Goal: Information Seeking & Learning: Learn about a topic

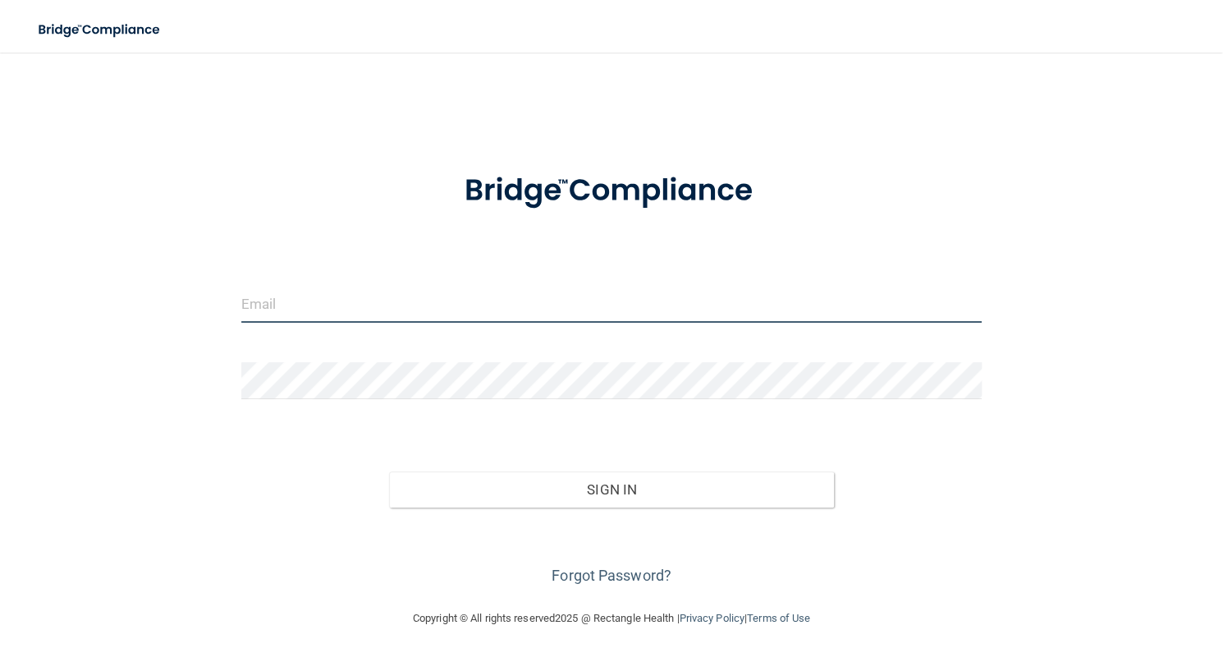
click at [420, 306] on input "email" at bounding box center [611, 304] width 740 height 37
type input "[PERSON_NAME][EMAIL_ADDRESS][DOMAIN_NAME]"
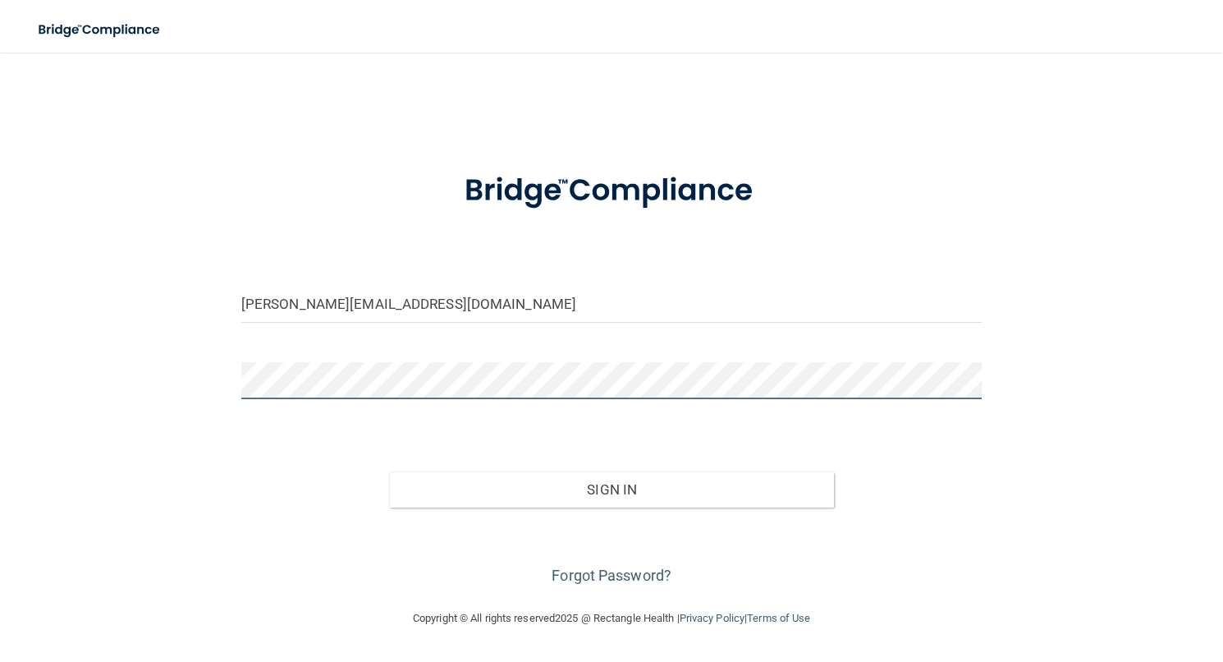
click at [389, 471] on button "Sign In" at bounding box center [611, 489] width 444 height 36
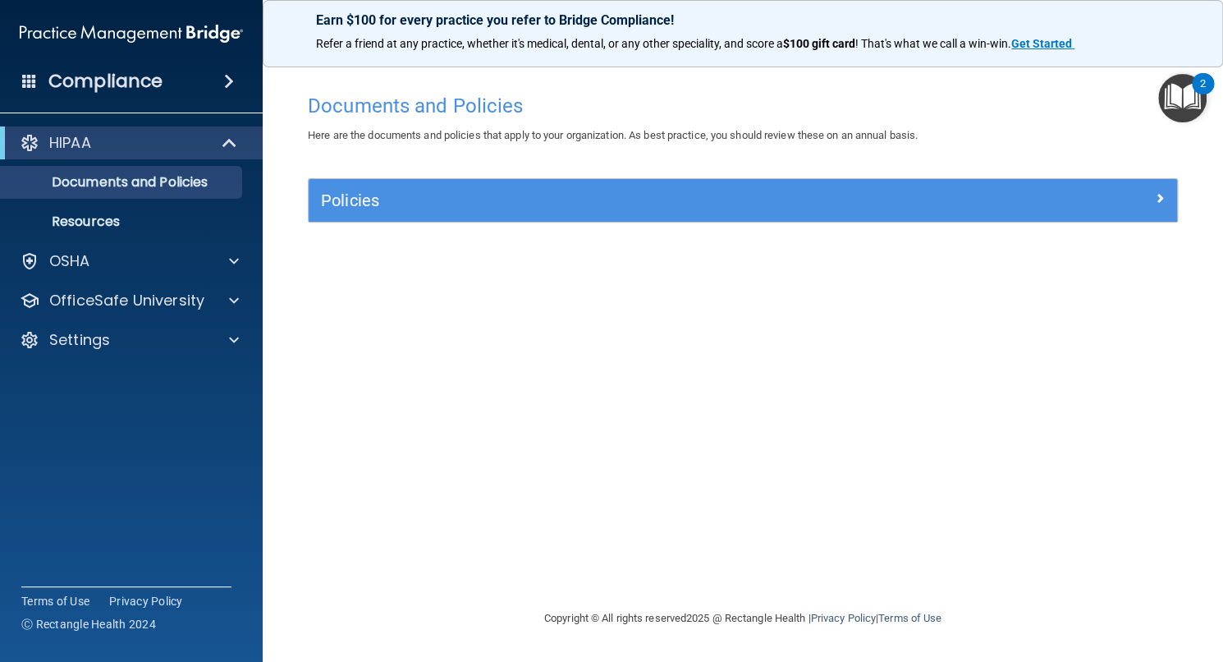
click at [1169, 93] on img "Open Resource Center, 2 new notifications" at bounding box center [1182, 98] width 48 height 48
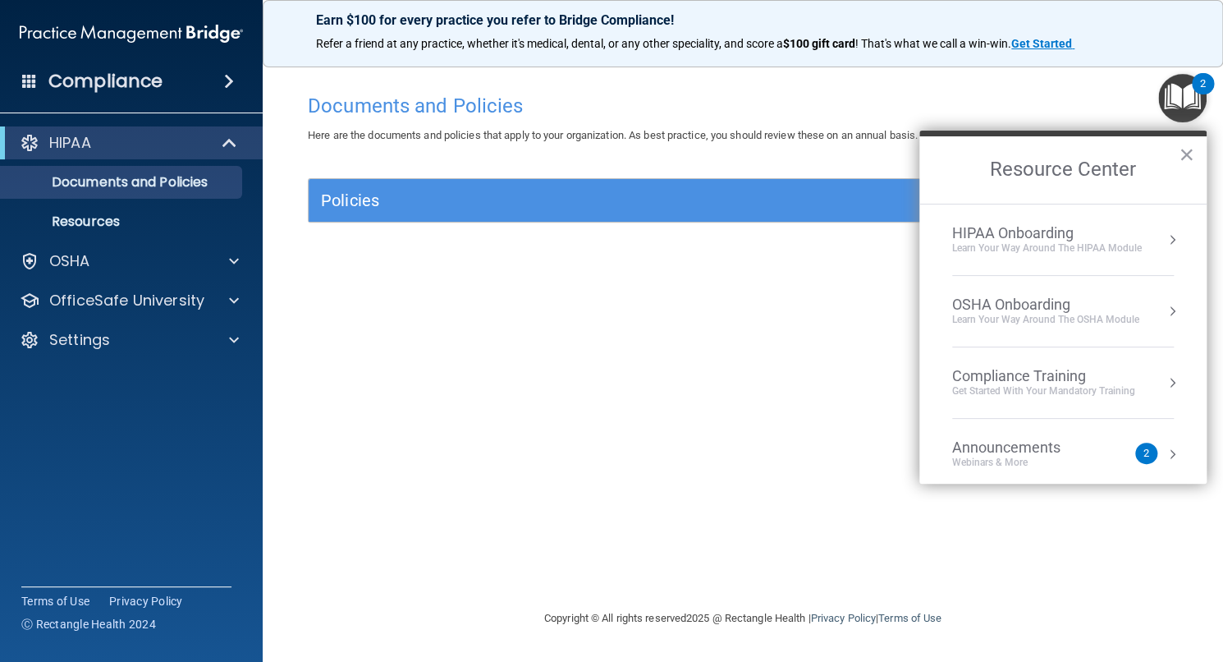
click at [1052, 451] on div "Announcements" at bounding box center [1022, 447] width 141 height 18
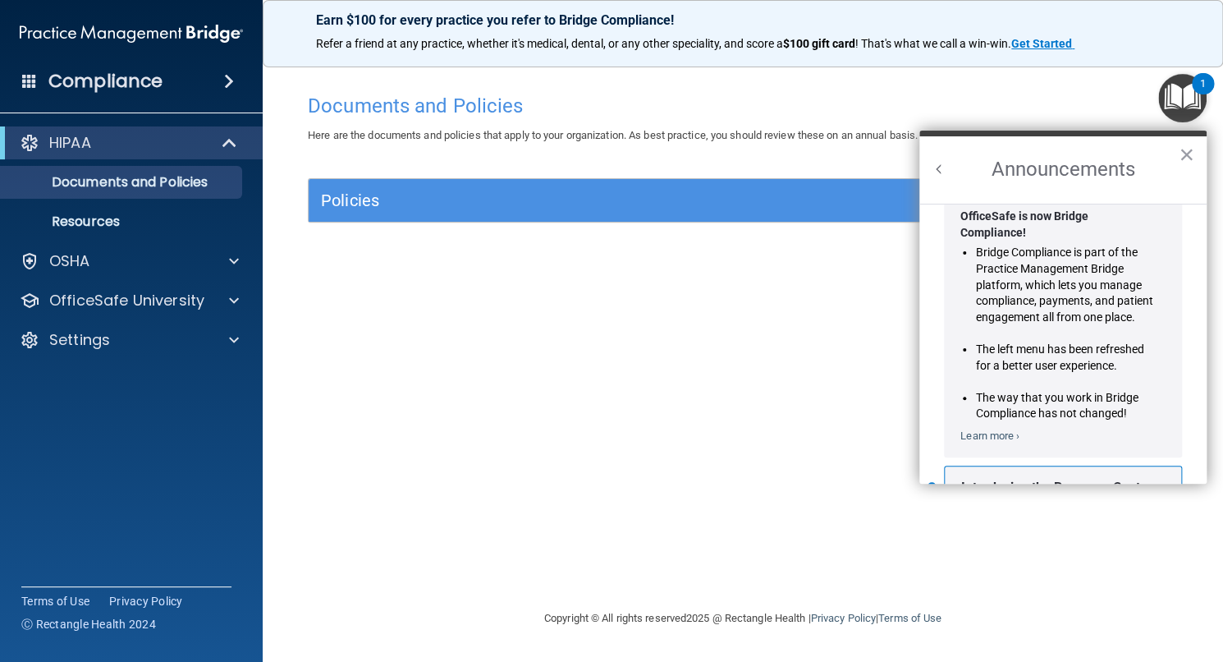
click at [1011, 311] on li "Bridge Compliance is part of the Practice Management Bridge platform, which let…" at bounding box center [1064, 285] width 178 height 80
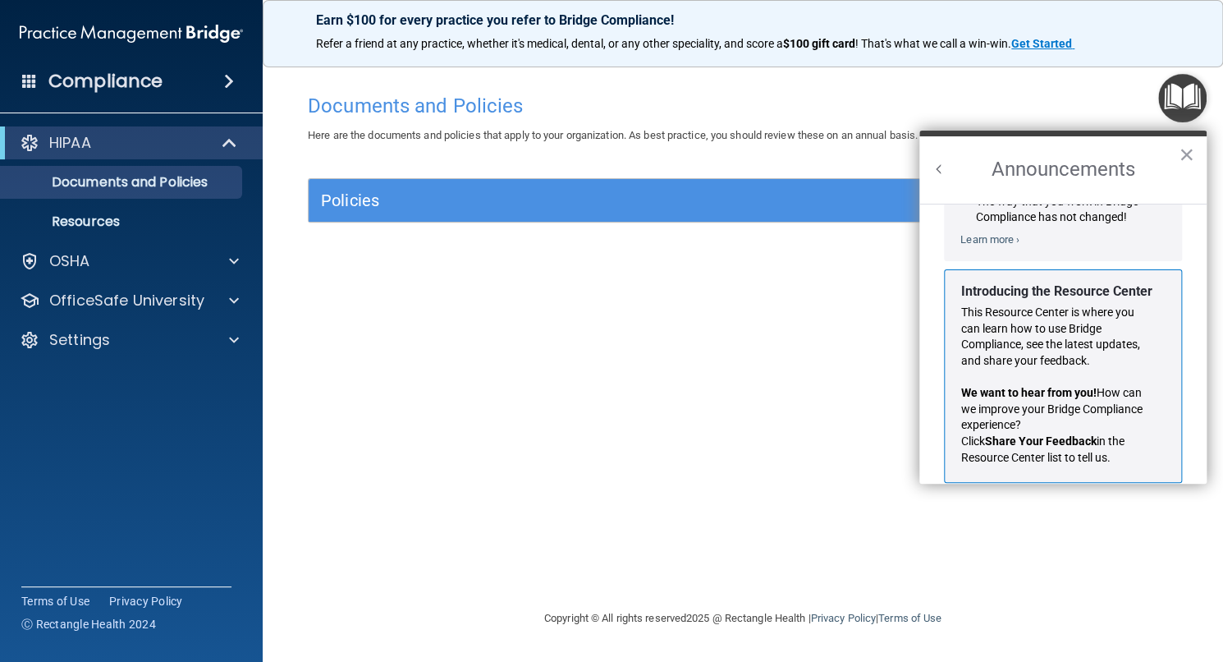
scroll to position [268, 0]
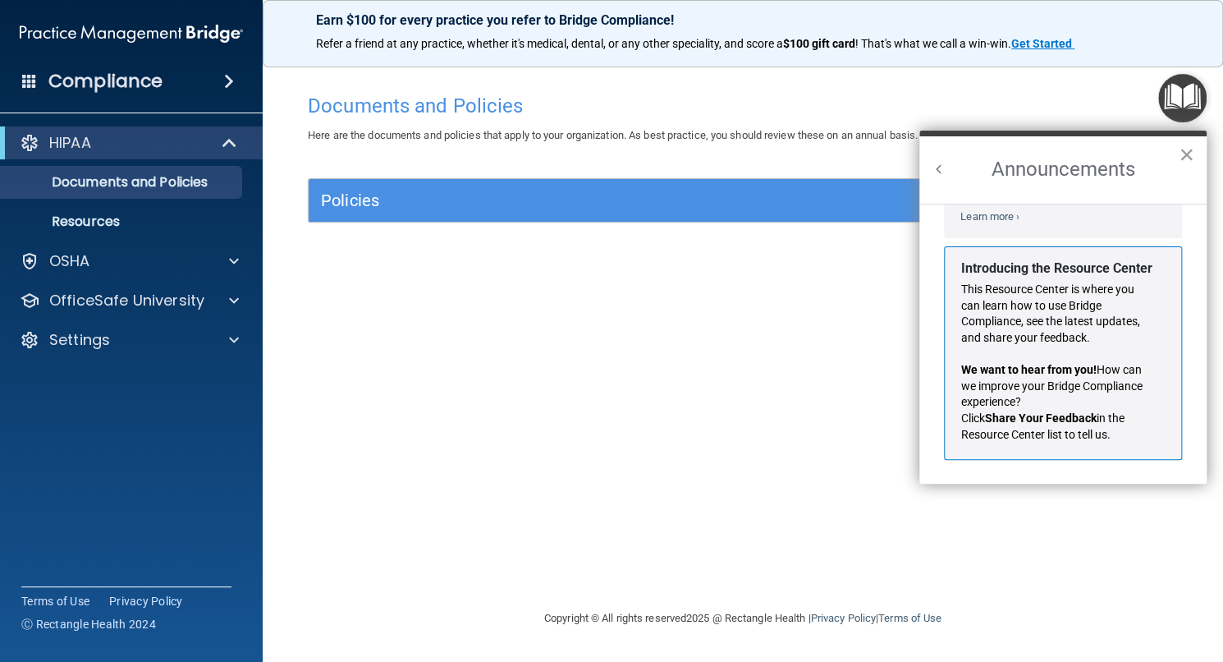
click at [1185, 146] on button "×" at bounding box center [1187, 154] width 16 height 26
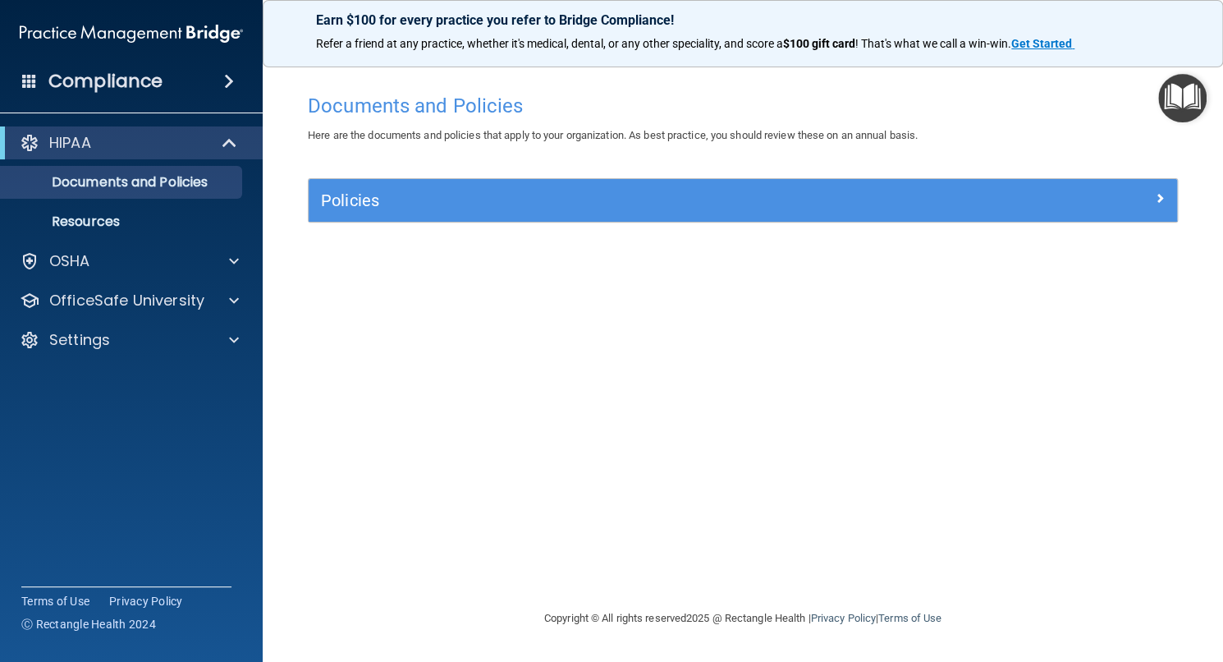
click at [1189, 90] on img "Open Resource Center" at bounding box center [1182, 98] width 48 height 48
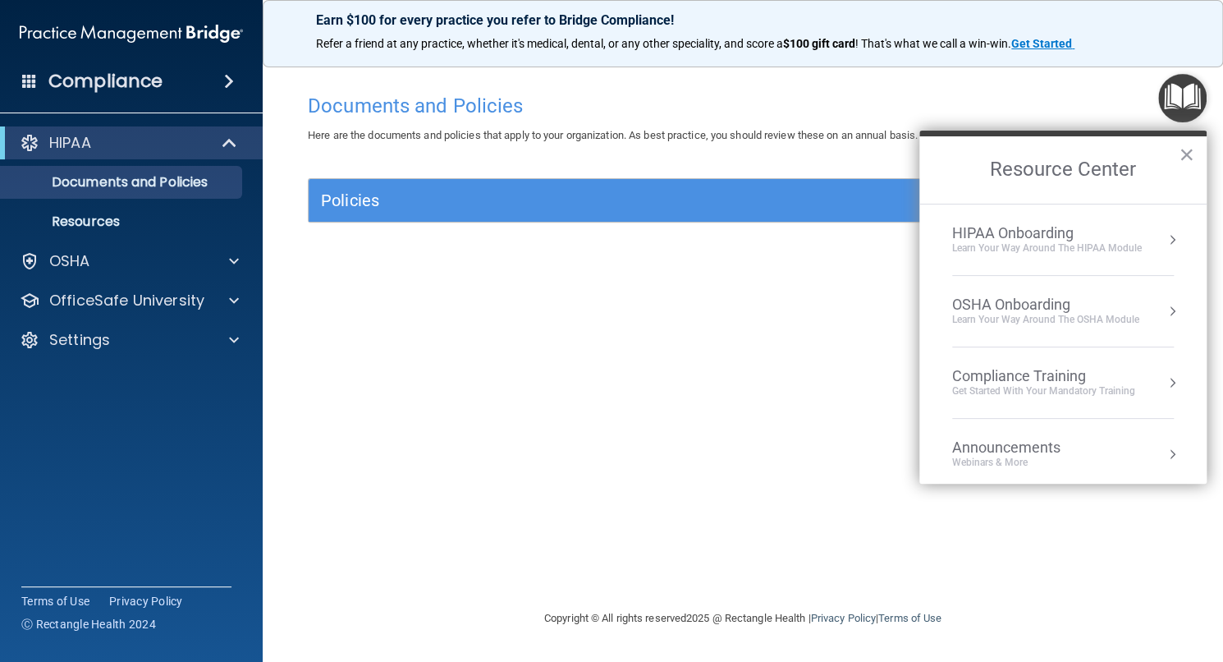
click at [1057, 235] on div "HIPAA Onboarding" at bounding box center [1047, 233] width 190 height 18
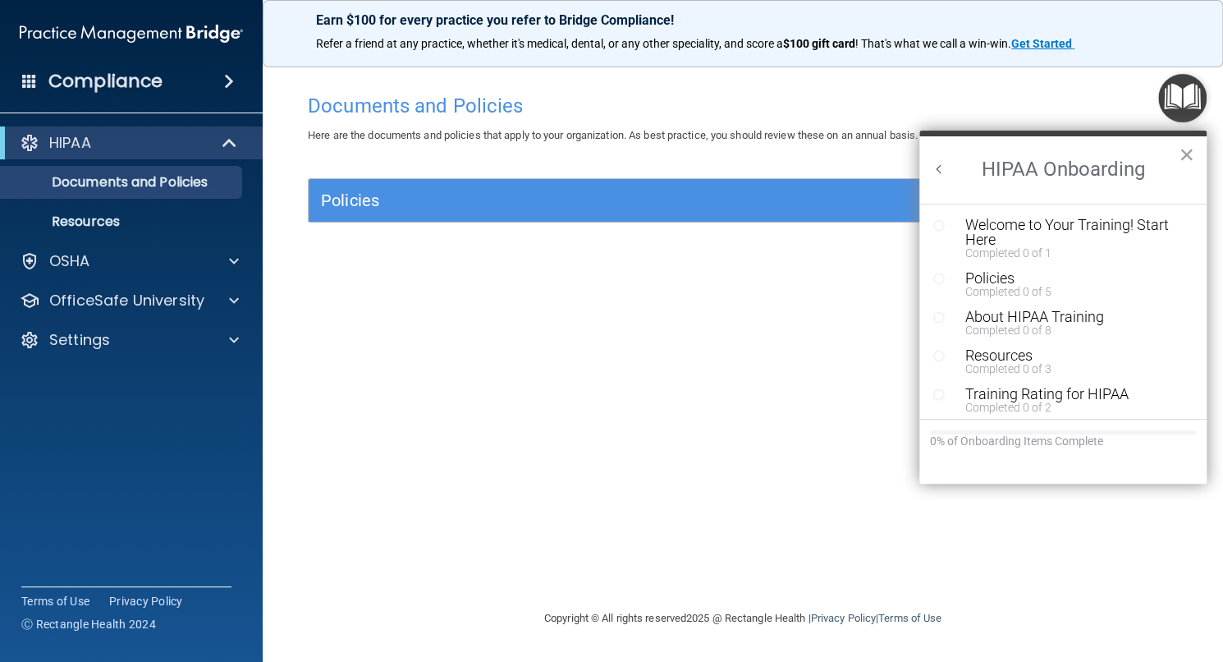
scroll to position [0, 0]
click at [1034, 219] on div "Welcome to Your Training! Start Here" at bounding box center [1068, 233] width 207 height 30
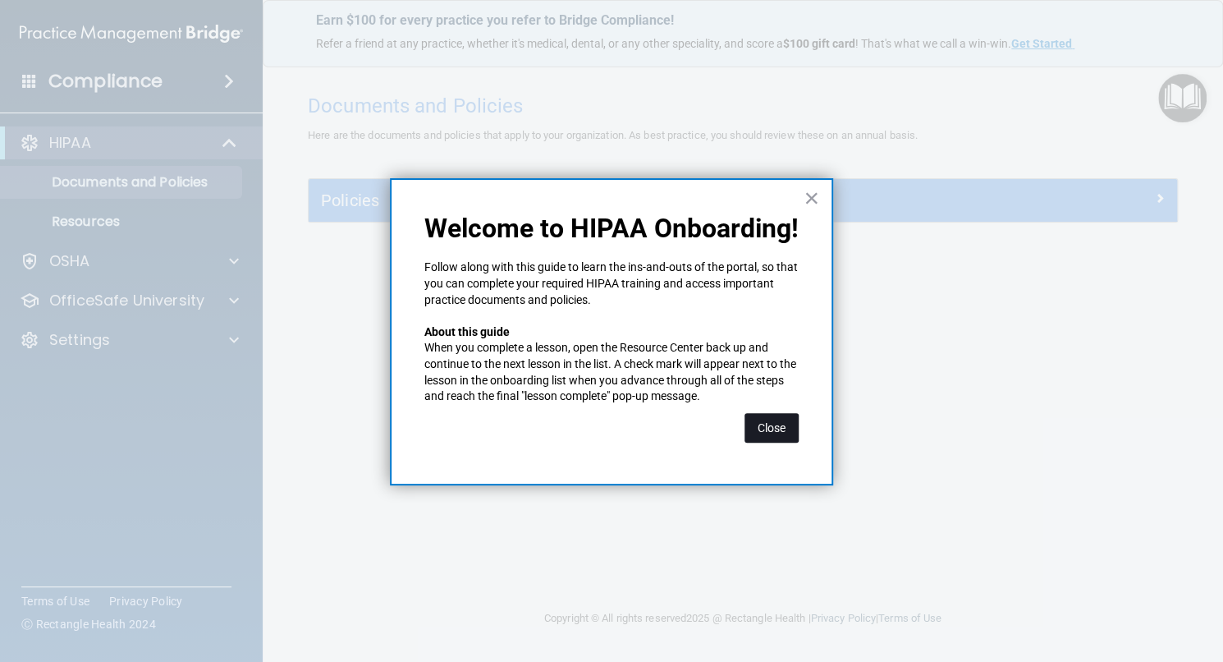
click at [766, 431] on button "Close" at bounding box center [772, 428] width 54 height 30
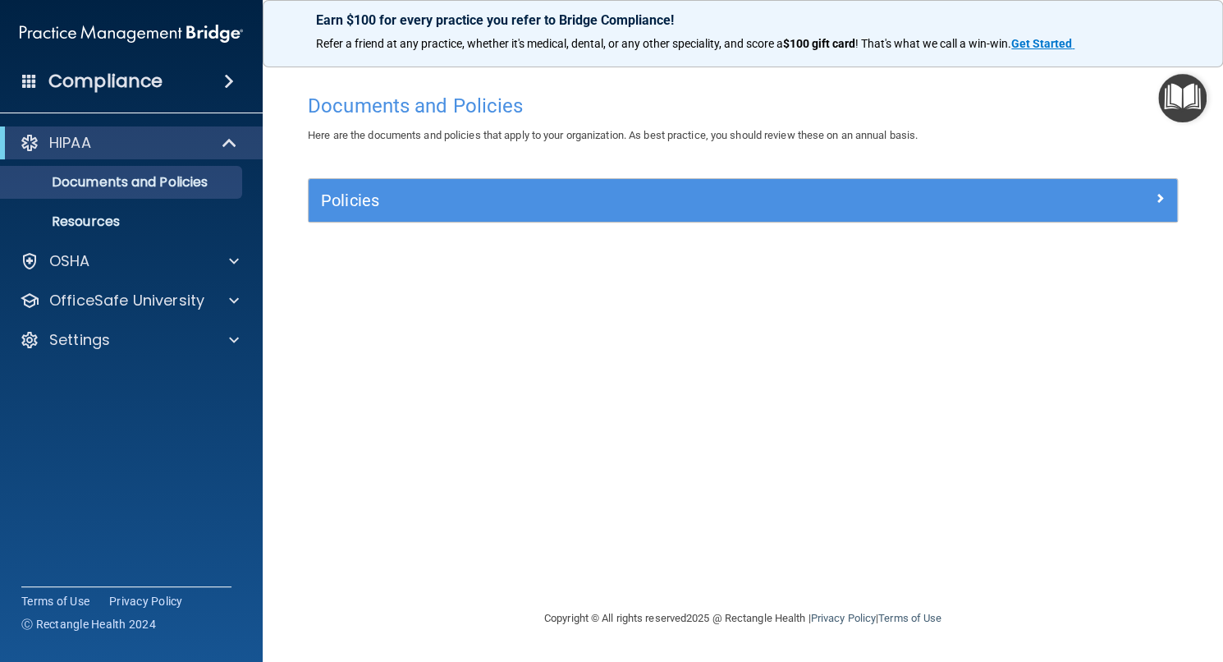
click at [1166, 108] on img "Open Resource Center" at bounding box center [1182, 98] width 48 height 48
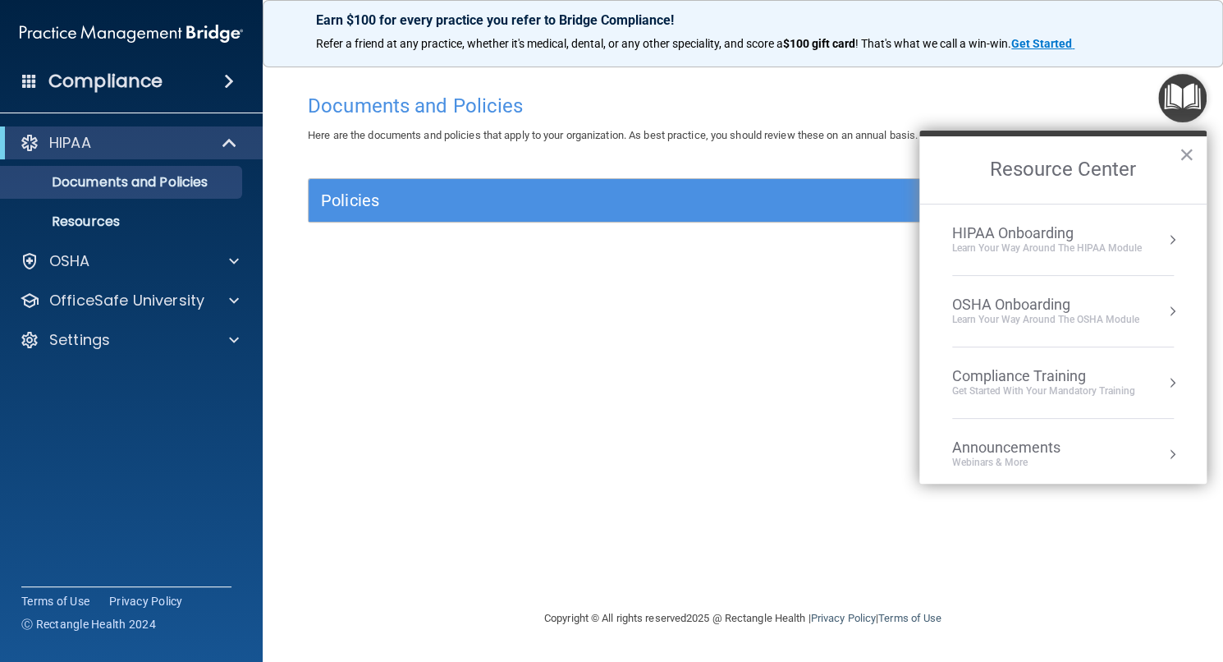
click at [1060, 236] on div "HIPAA Onboarding" at bounding box center [1047, 233] width 190 height 18
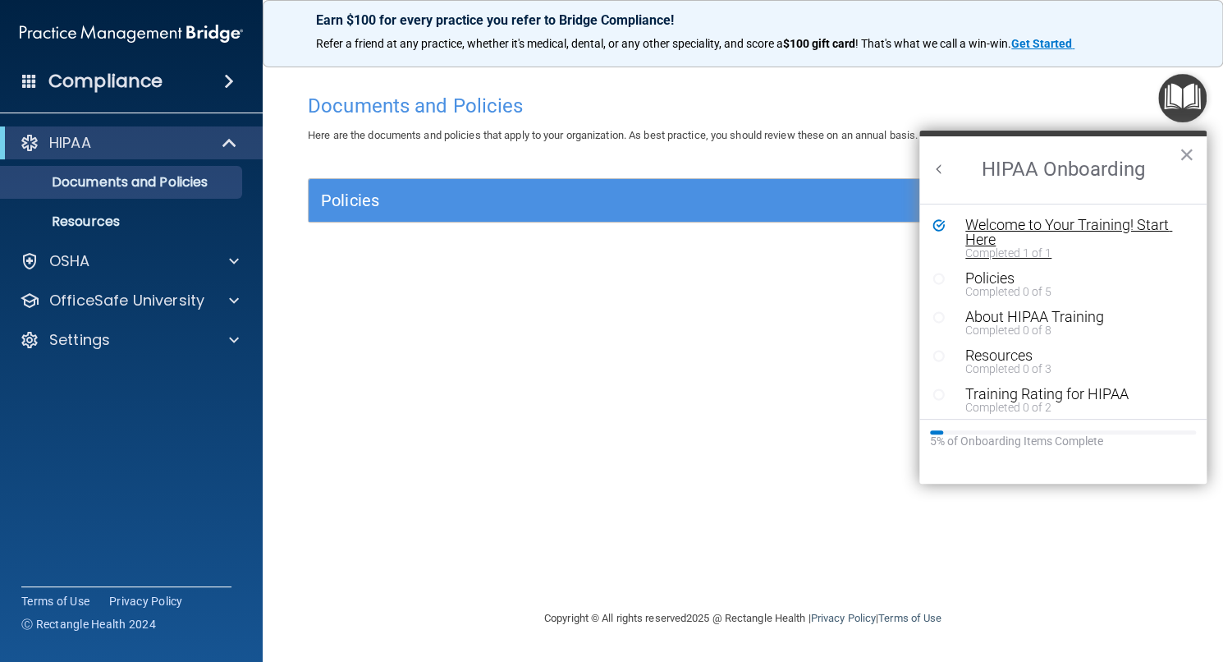
click at [1005, 226] on div "Welcome to Your Training! Start Here" at bounding box center [1068, 233] width 207 height 30
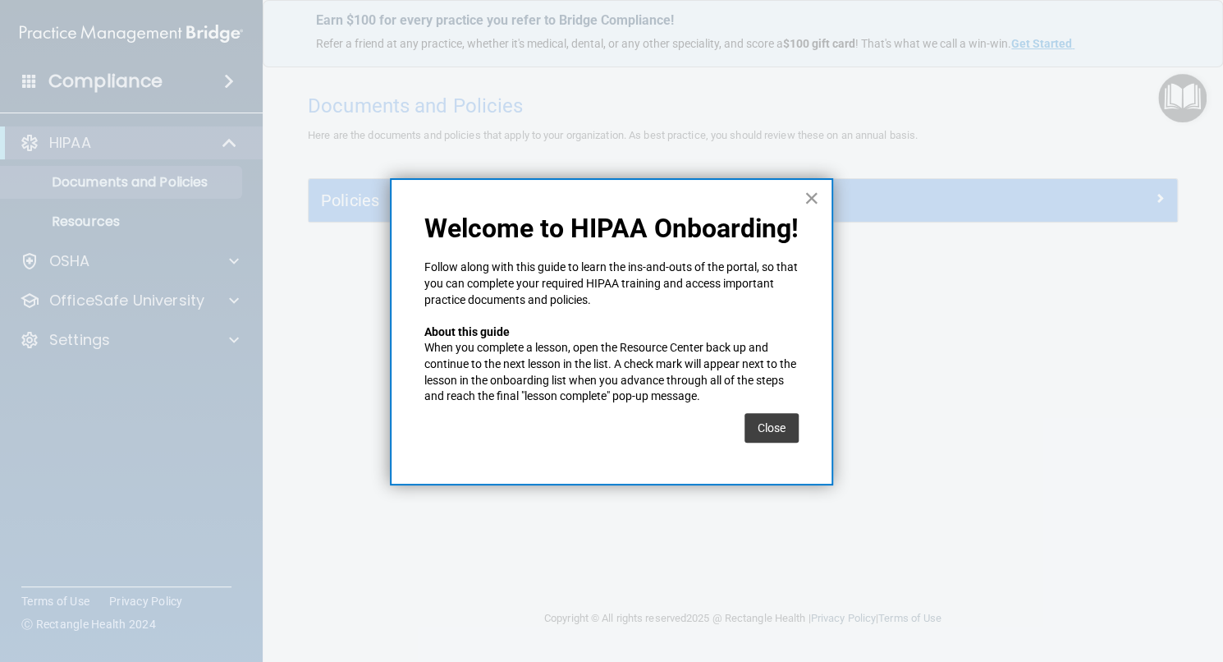
click at [817, 191] on button "×" at bounding box center [812, 198] width 16 height 26
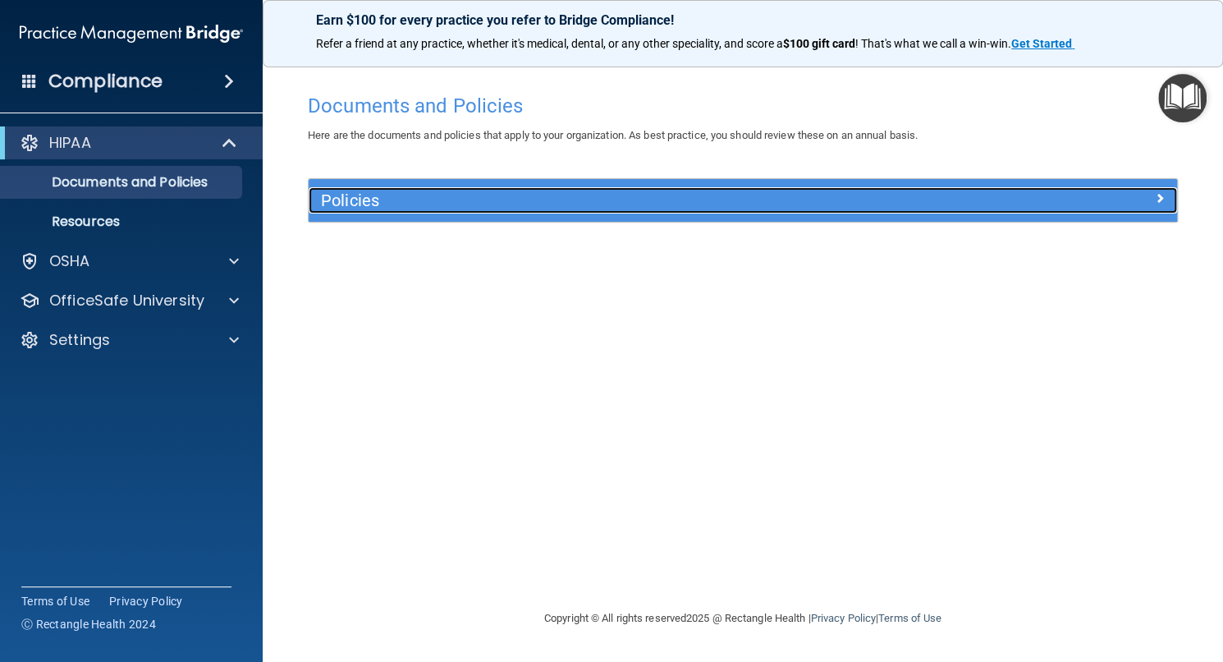
click at [450, 204] on h5 "Policies" at bounding box center [634, 200] width 627 height 18
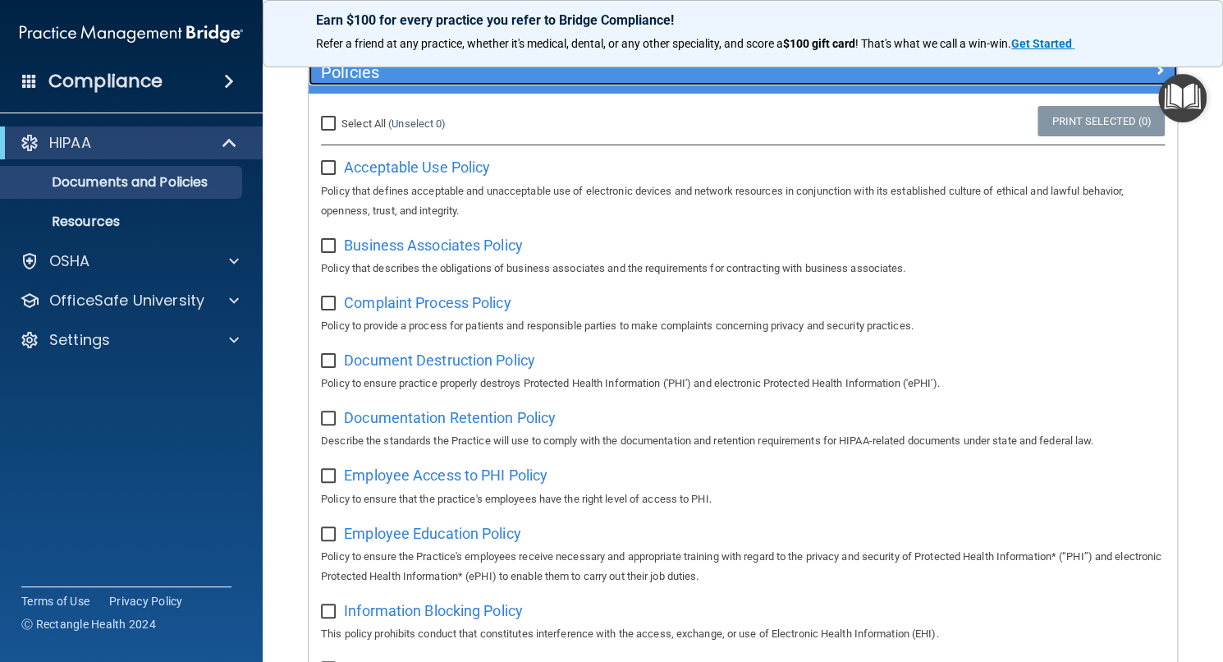
scroll to position [127, 0]
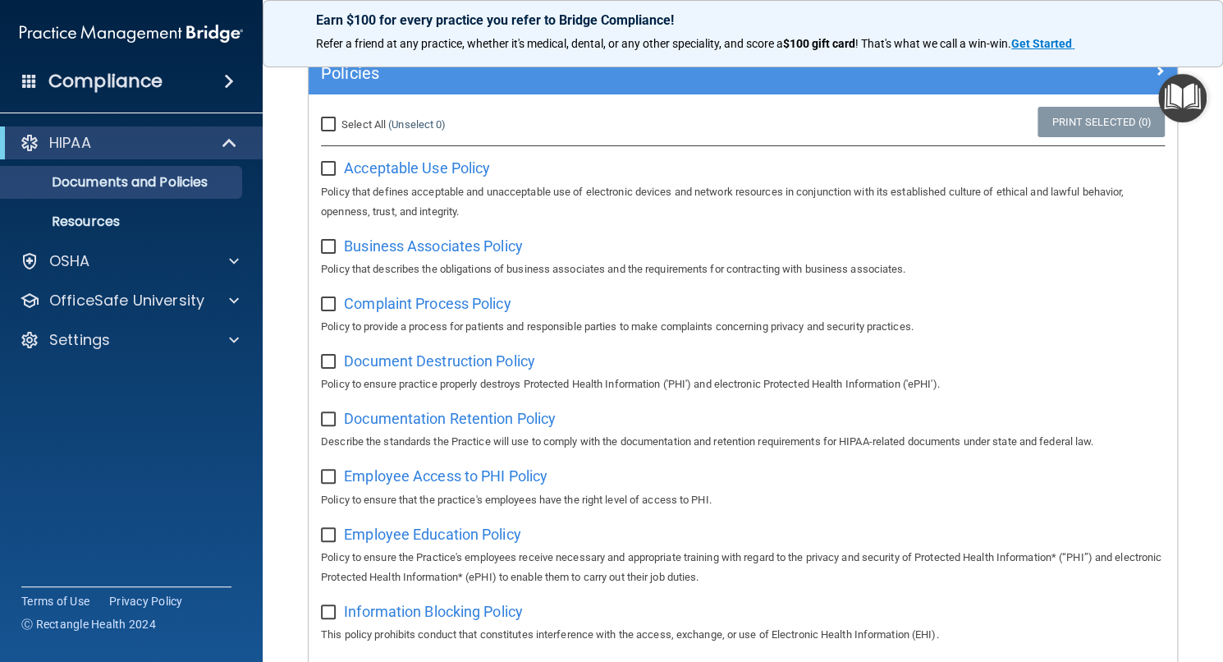
click at [329, 163] on input "checkbox" at bounding box center [330, 169] width 19 height 13
checkbox input "false"
click at [192, 229] on p "Resources" at bounding box center [123, 221] width 224 height 16
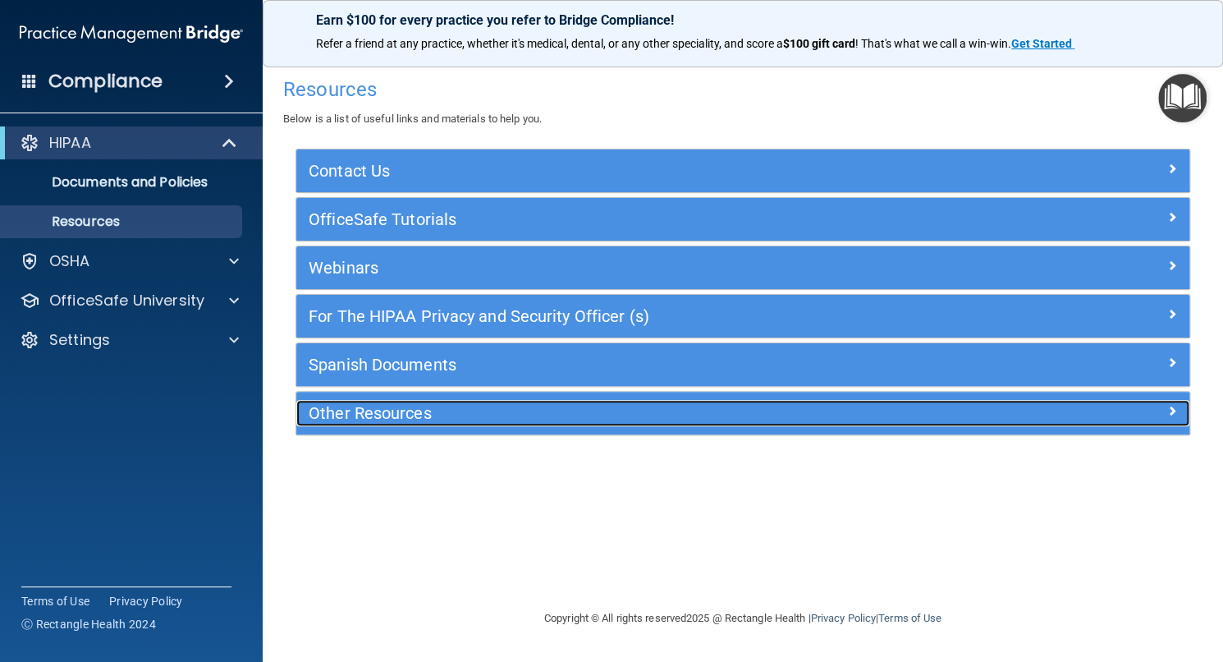
click at [394, 416] on h5 "Other Resources" at bounding box center [631, 413] width 645 height 18
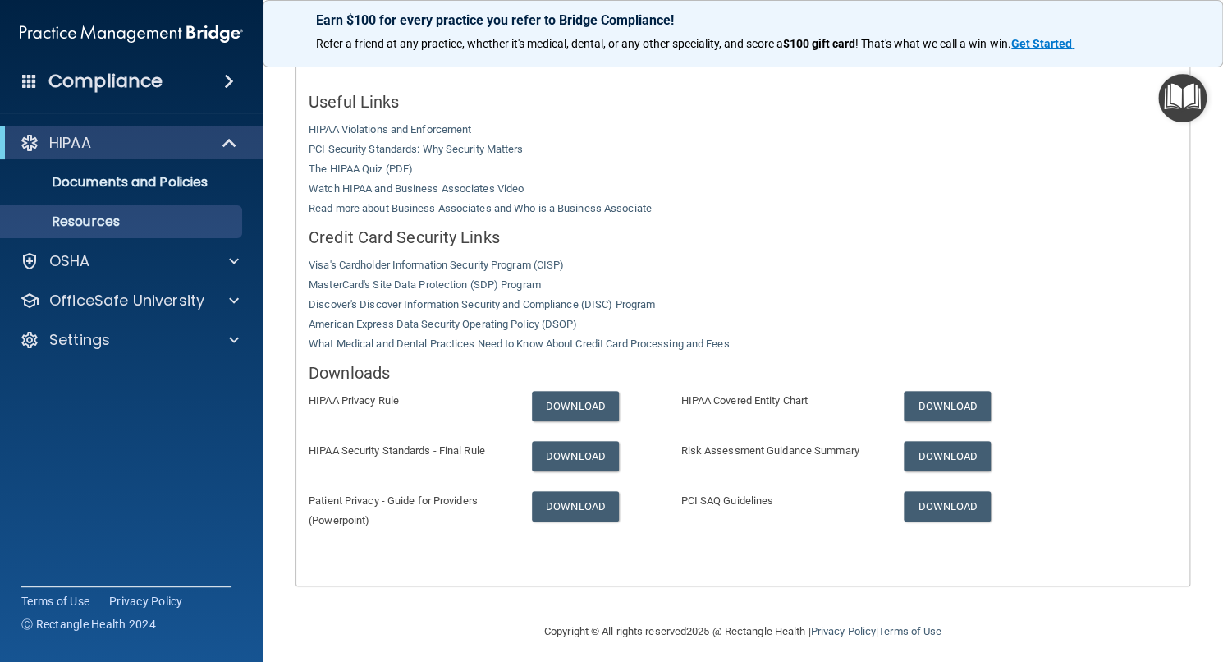
scroll to position [383, 0]
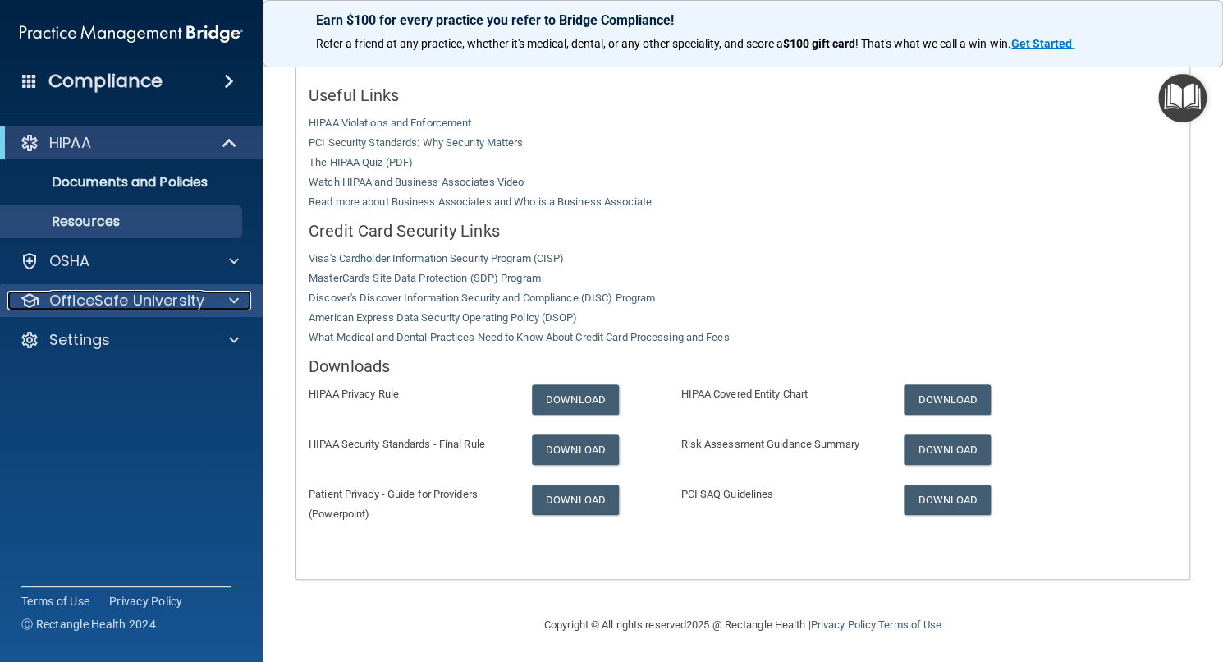
click at [170, 307] on p "OfficeSafe University" at bounding box center [126, 301] width 155 height 20
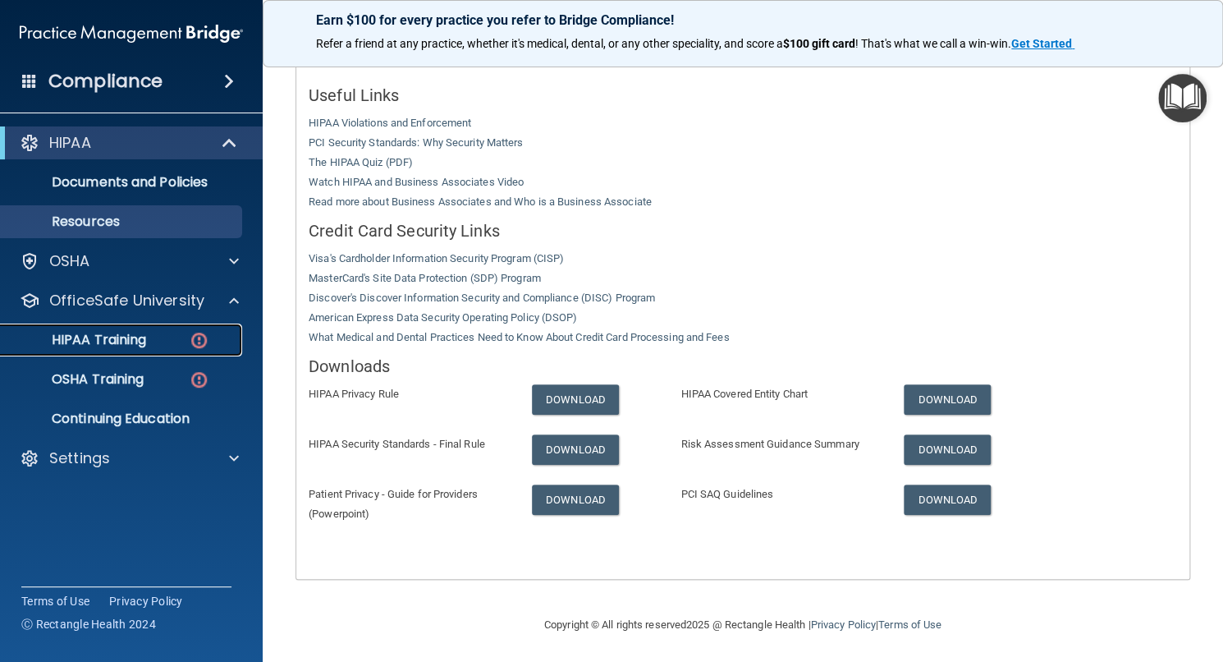
click at [140, 328] on link "HIPAA Training" at bounding box center [113, 339] width 259 height 33
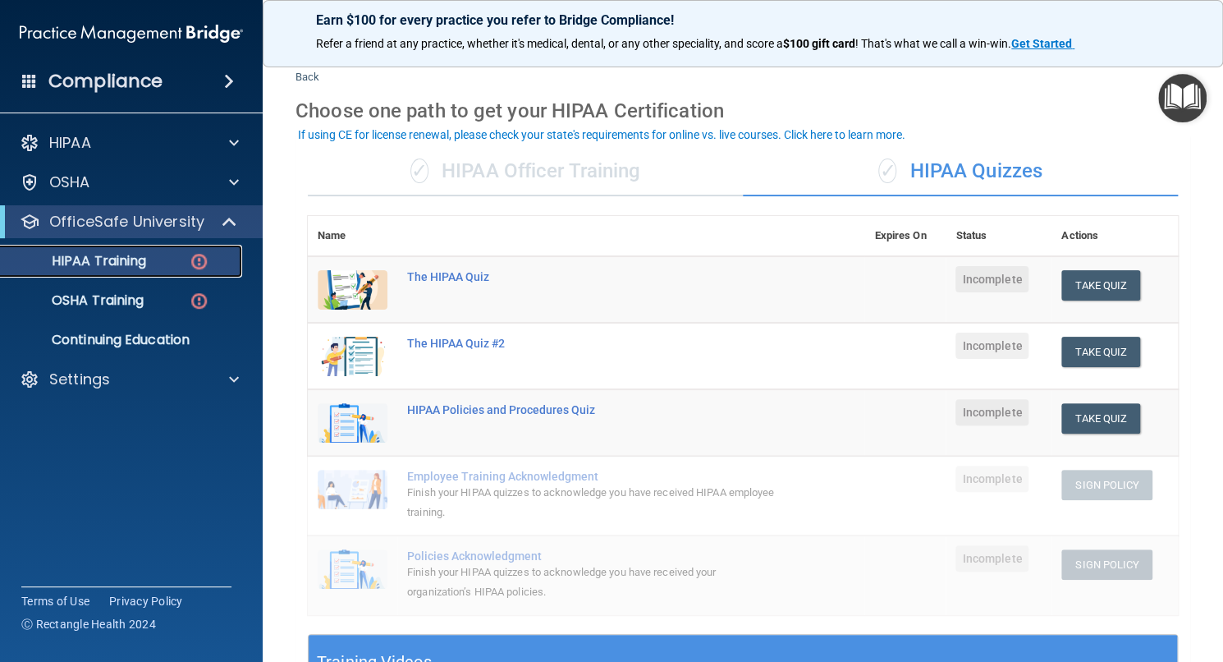
scroll to position [32, 0]
click at [151, 290] on link "OSHA Training" at bounding box center [113, 300] width 259 height 33
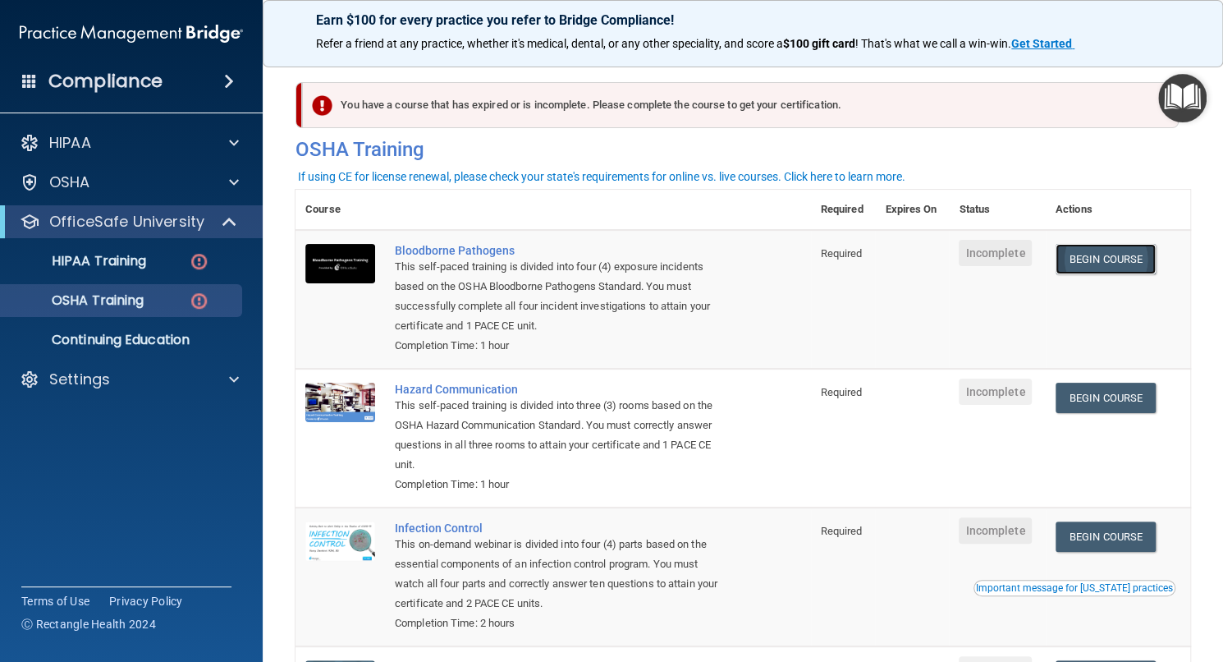
click at [1066, 262] on link "Begin Course" at bounding box center [1106, 259] width 100 height 30
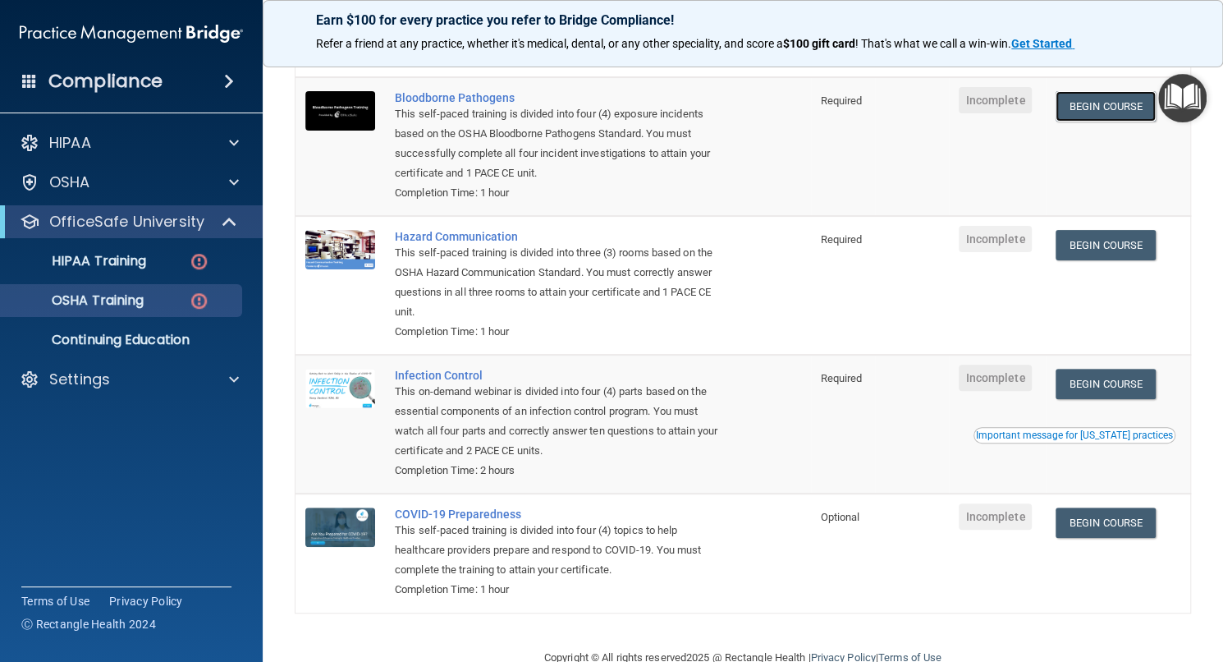
scroll to position [190, 0]
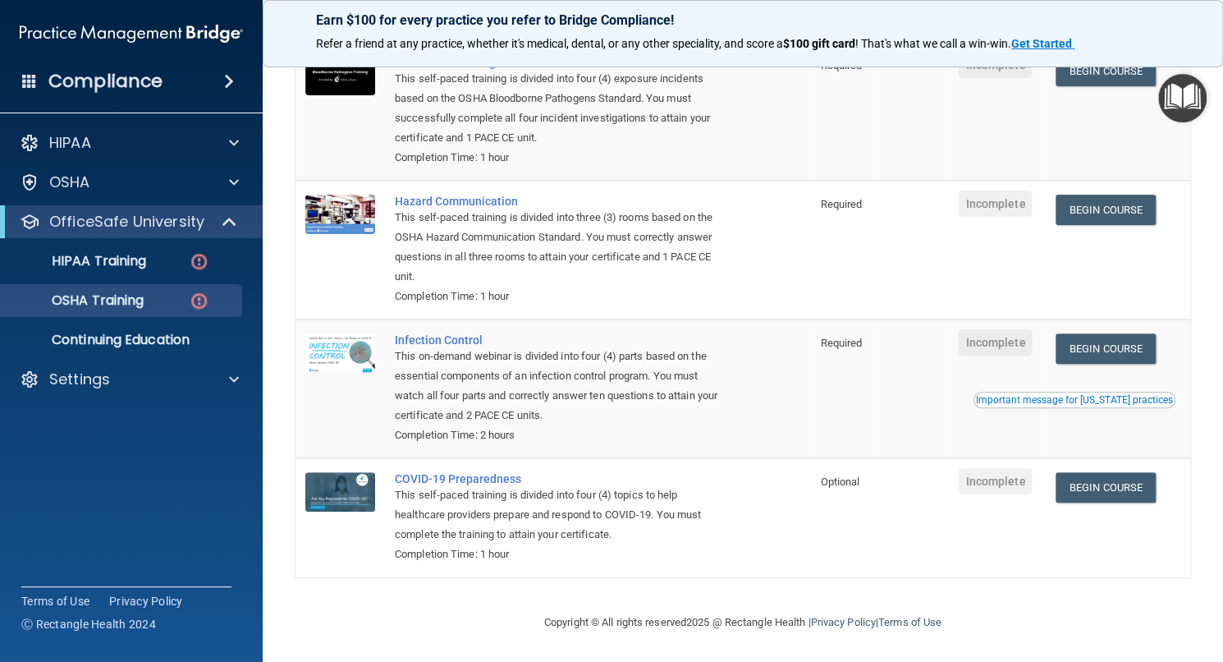
click at [1019, 401] on div "Important message for [US_STATE] practices" at bounding box center [1074, 400] width 197 height 10
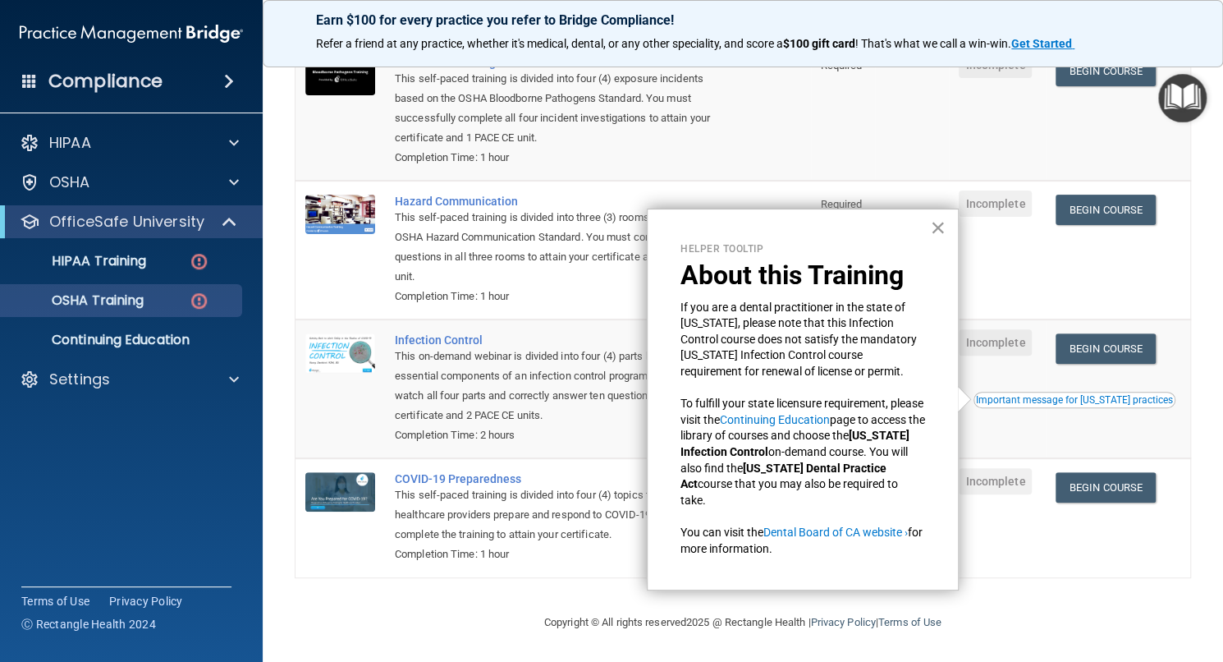
click at [935, 225] on button "×" at bounding box center [938, 227] width 16 height 26
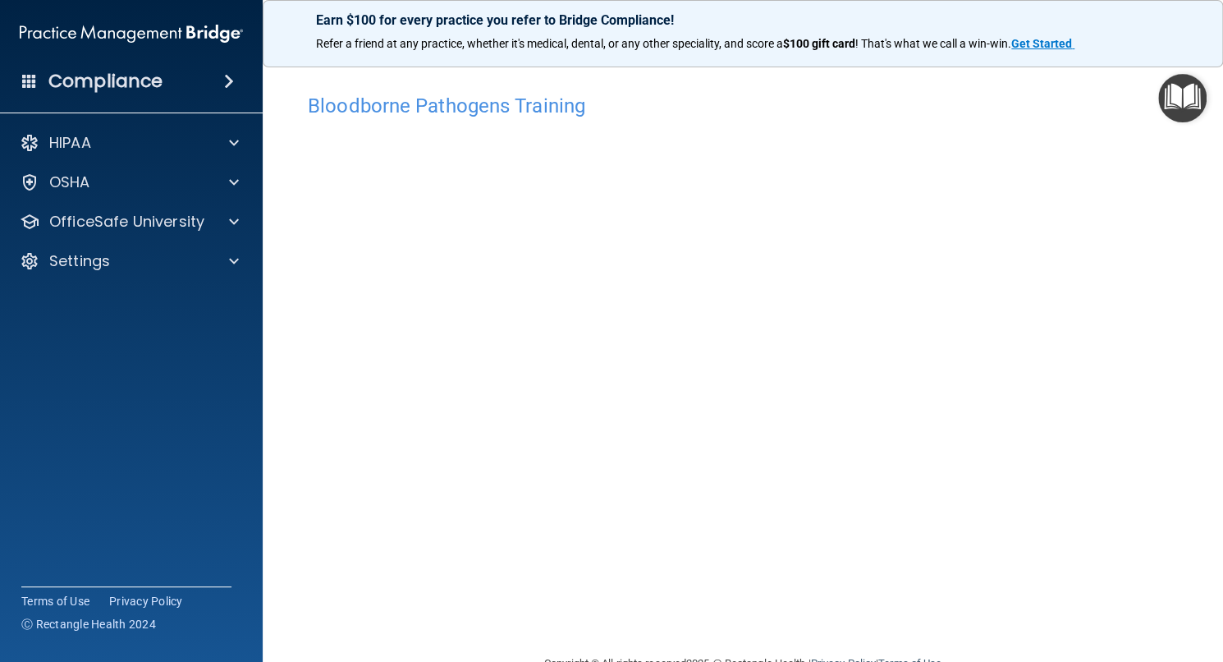
scroll to position [40, 0]
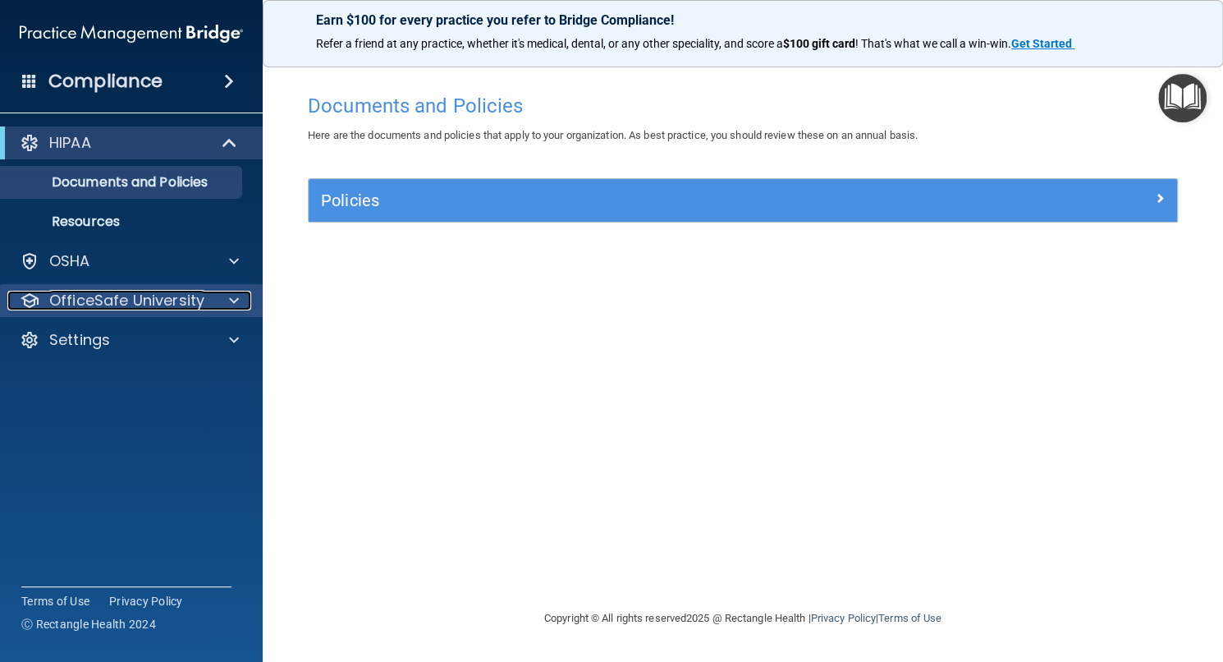
click at [107, 298] on p "OfficeSafe University" at bounding box center [126, 301] width 155 height 20
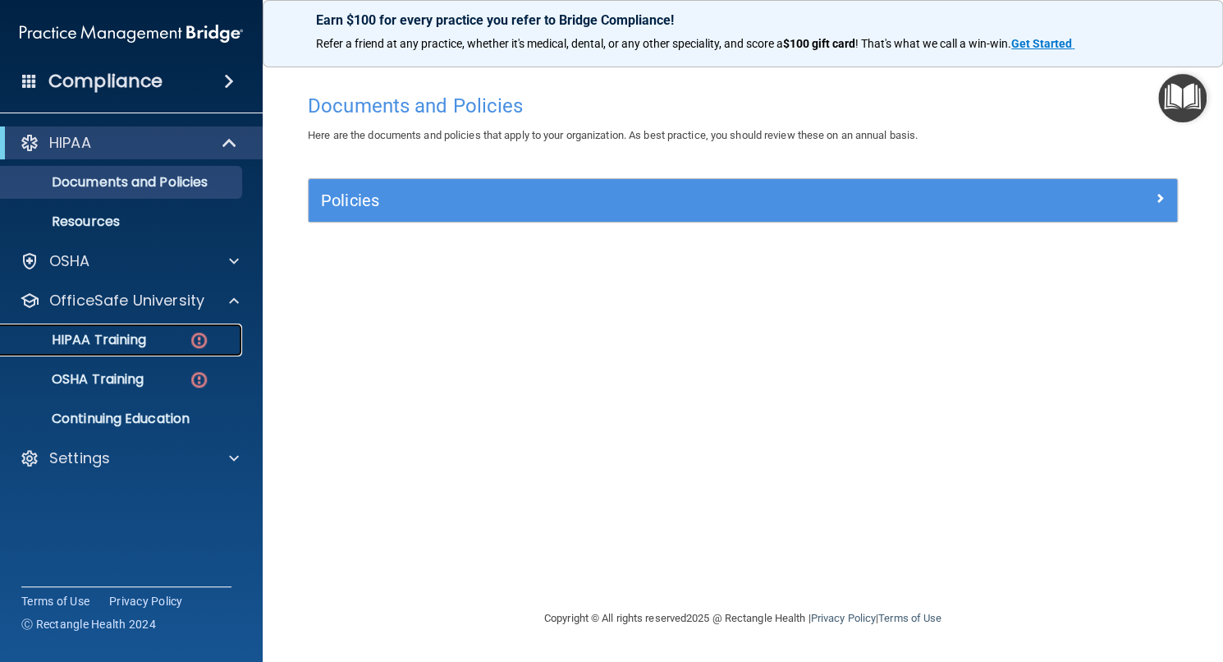
click at [108, 332] on p "HIPAA Training" at bounding box center [78, 340] width 135 height 16
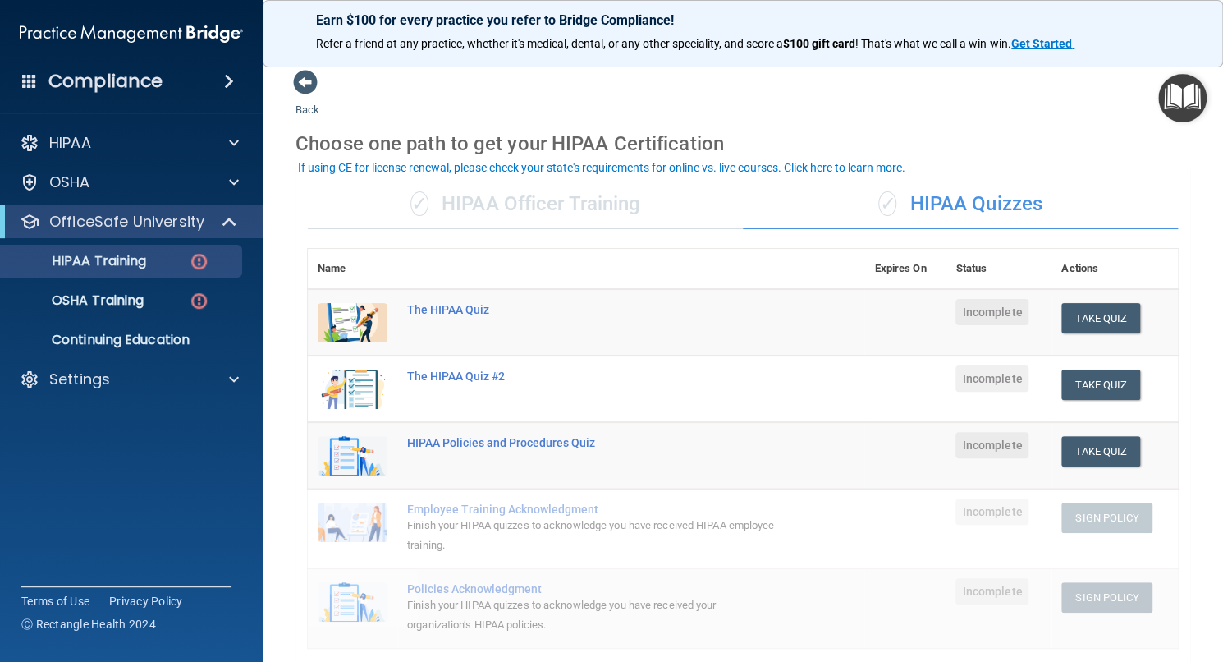
click at [555, 213] on div "✓ HIPAA Officer Training" at bounding box center [525, 204] width 435 height 49
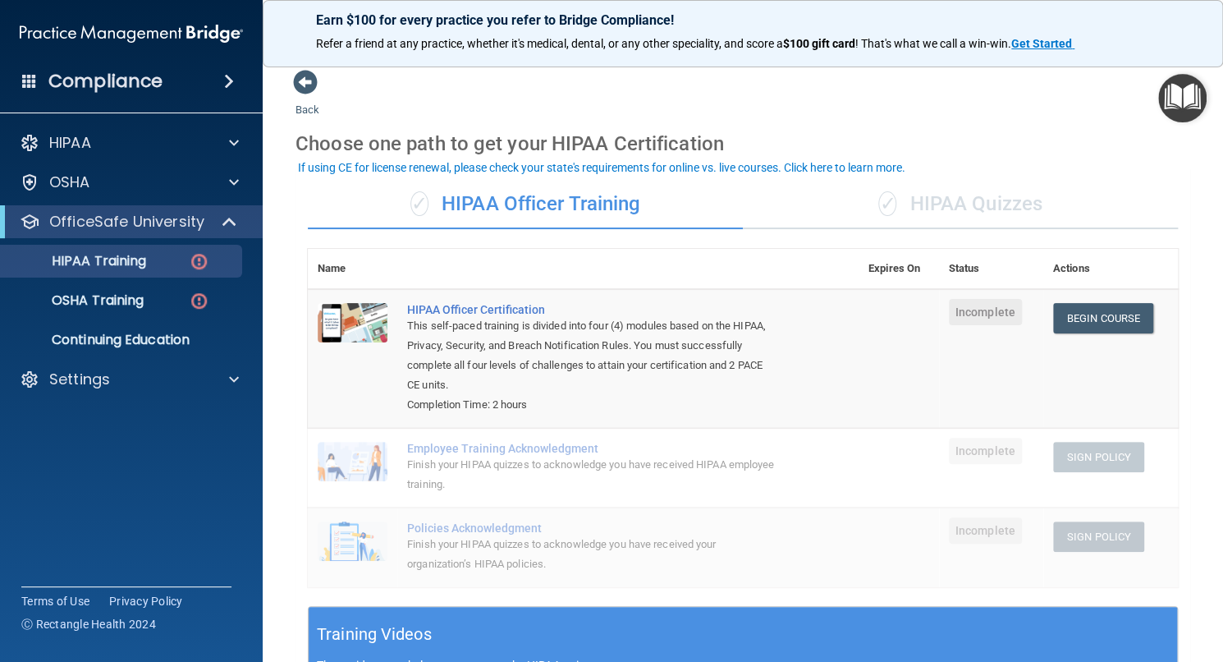
click at [919, 196] on div "✓ HIPAA Quizzes" at bounding box center [960, 204] width 435 height 49
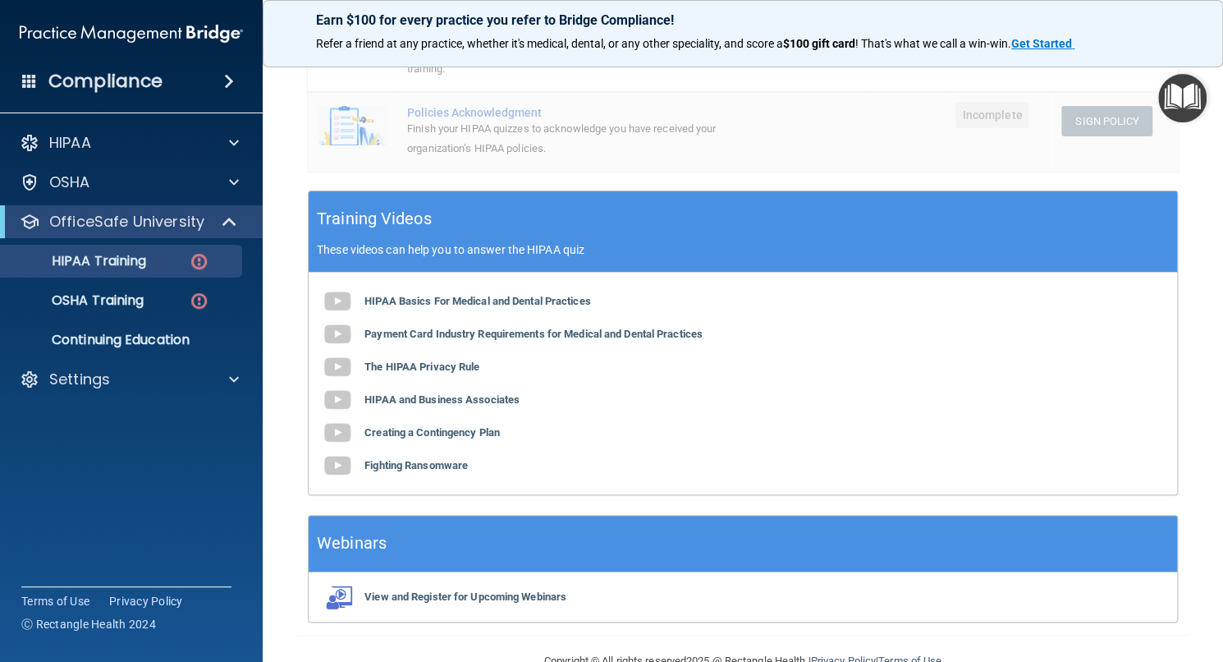
scroll to position [512, 0]
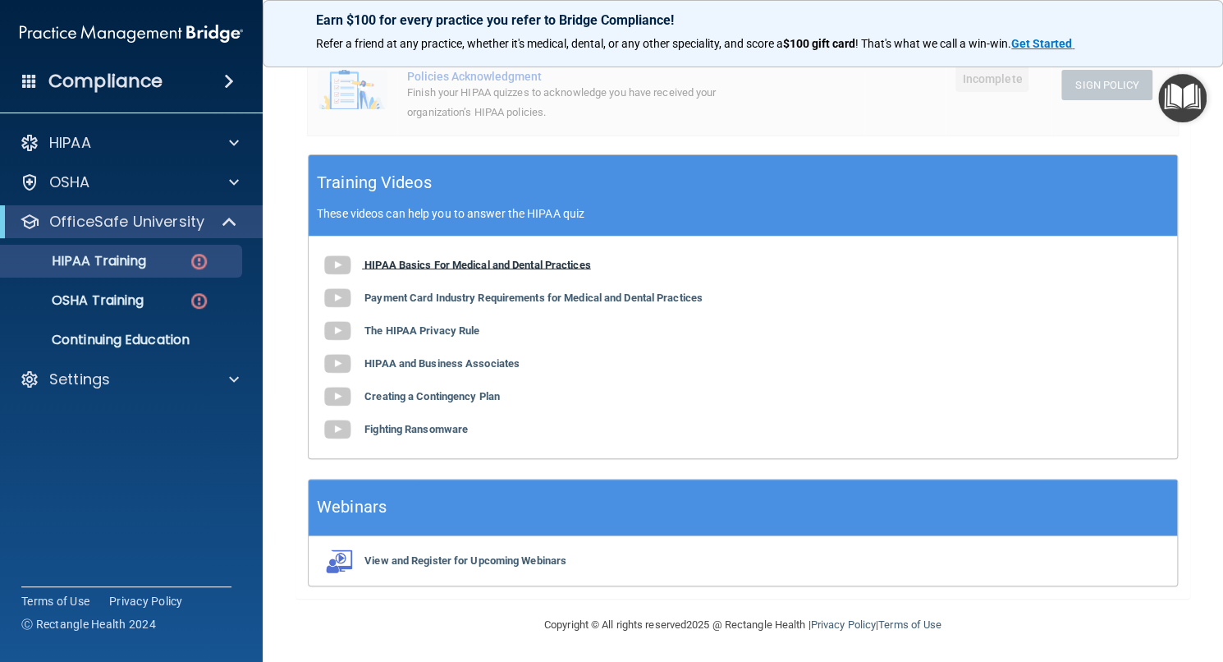
click at [470, 258] on b "HIPAA Basics For Medical and Dental Practices" at bounding box center [477, 264] width 227 height 12
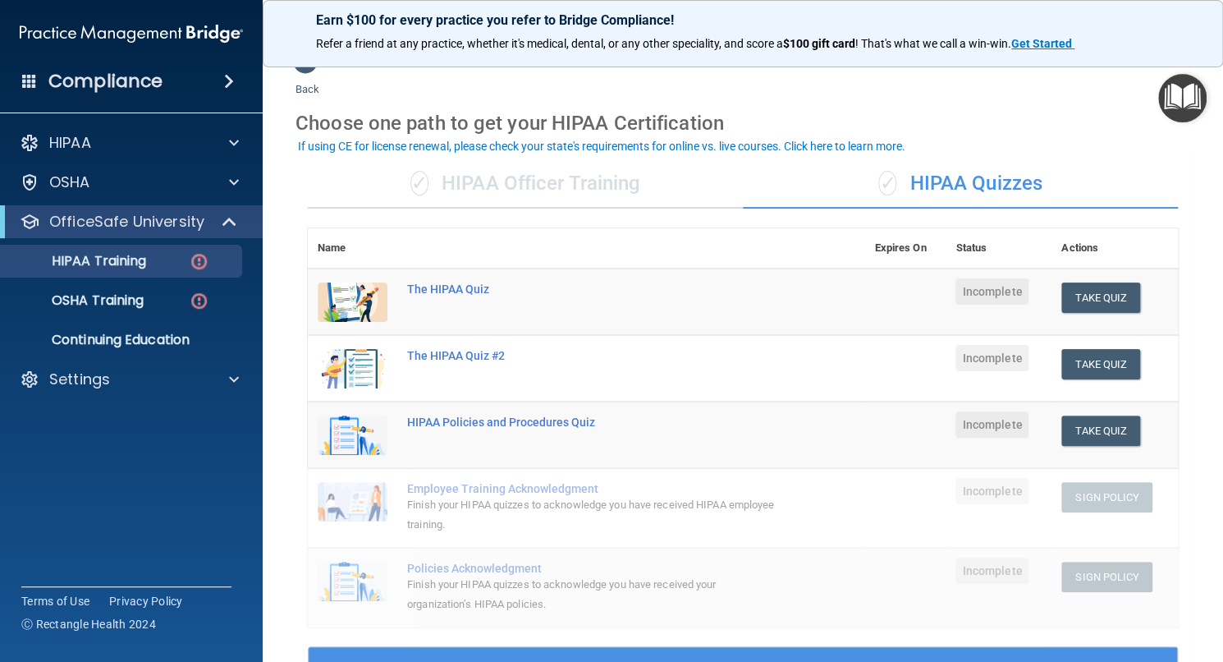
scroll to position [20, 0]
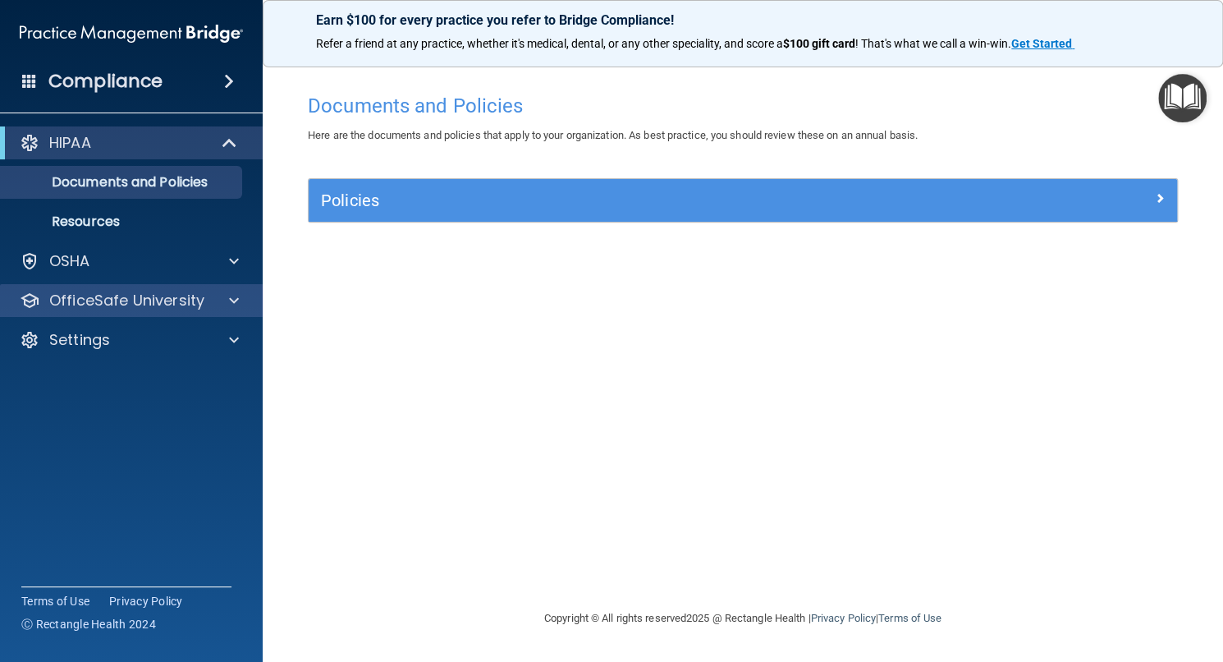
click at [193, 314] on div "OfficeSafe University" at bounding box center [132, 300] width 264 height 33
click at [216, 295] on div at bounding box center [231, 301] width 41 height 20
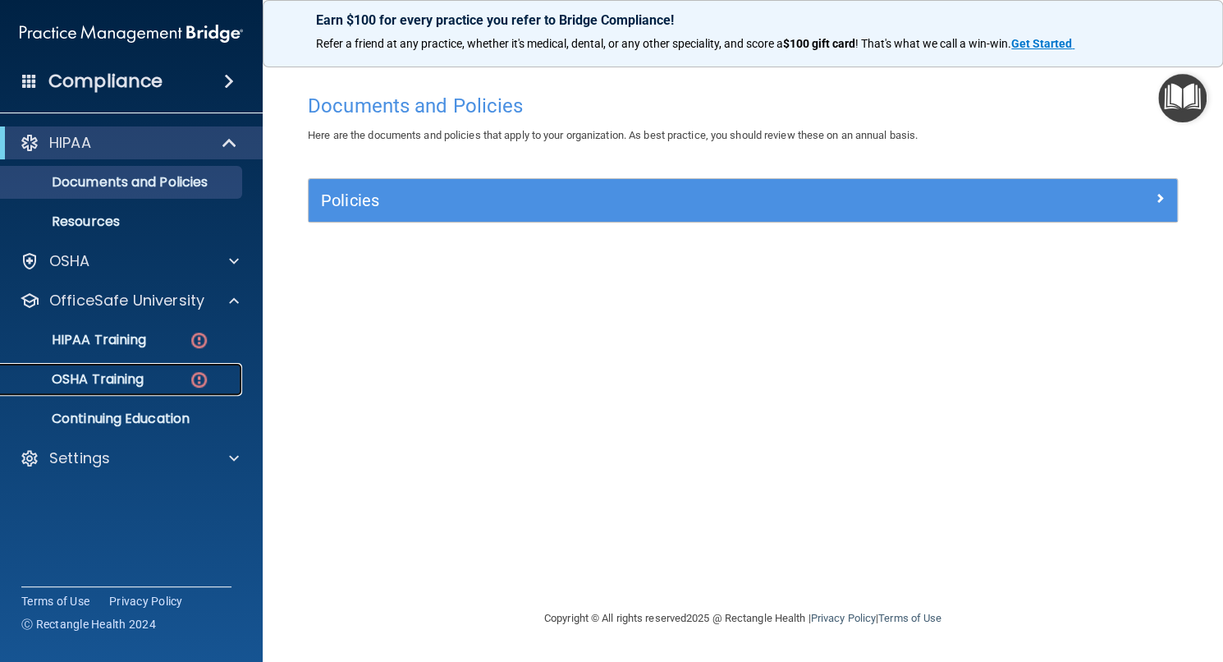
click at [156, 383] on div "OSHA Training" at bounding box center [123, 379] width 224 height 16
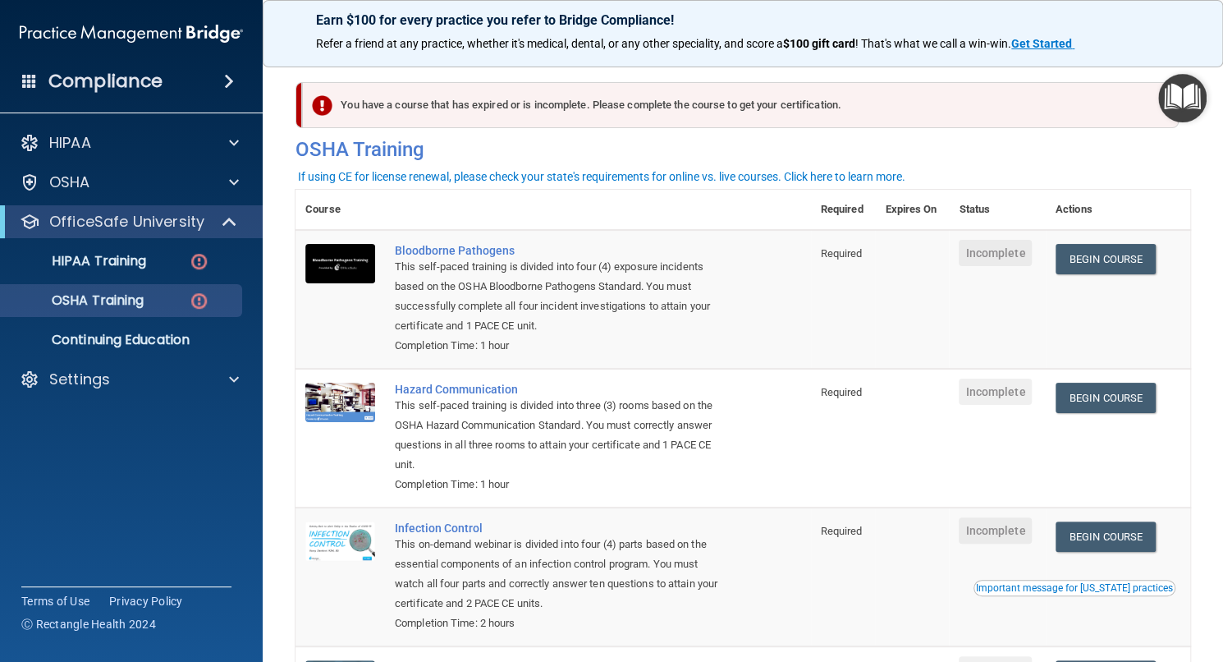
click at [711, 174] on div "If using CE for license renewal, please check your state's requirements for onl…" at bounding box center [601, 176] width 607 height 11
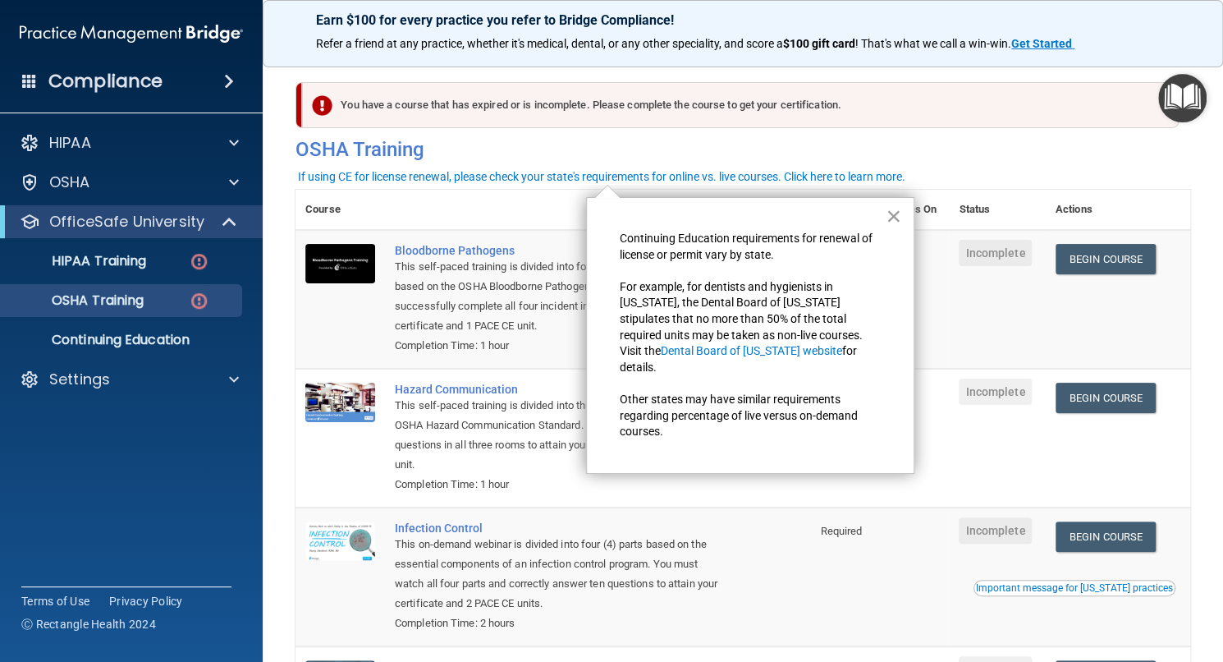
click at [891, 213] on button "×" at bounding box center [894, 216] width 16 height 26
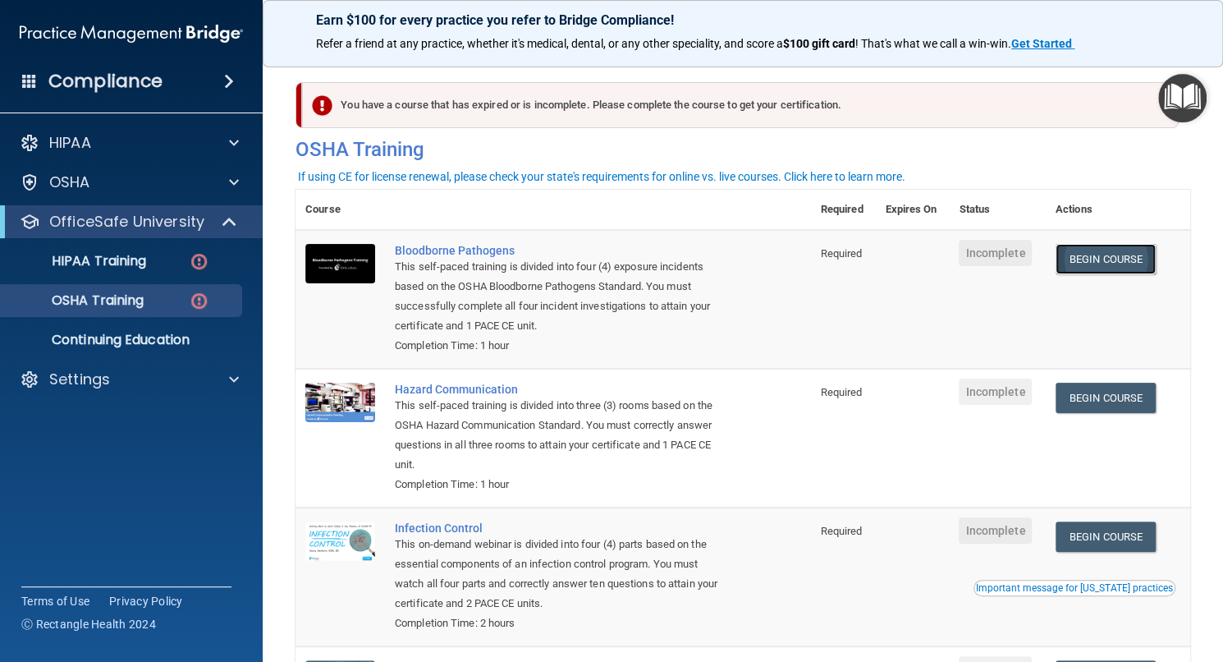
click at [1118, 254] on link "Begin Course" at bounding box center [1106, 259] width 100 height 30
click at [179, 94] on div "Compliance" at bounding box center [131, 81] width 263 height 36
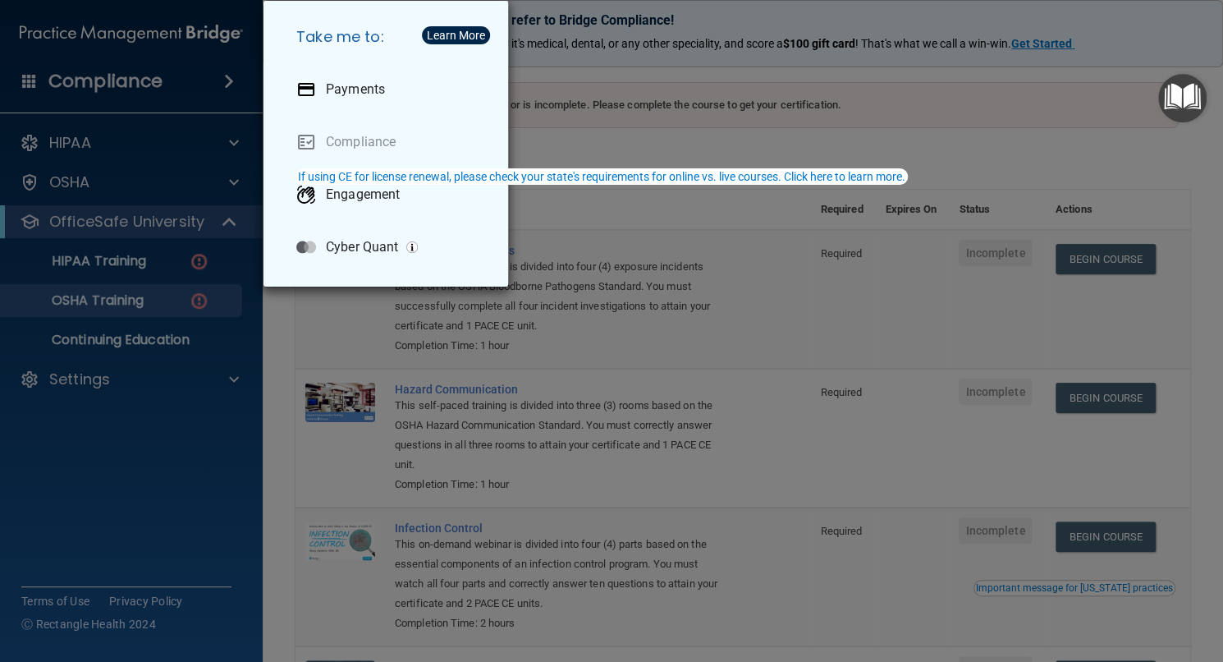
click at [576, 127] on div "Take me to: Payments Compliance Engagement Cyber Quant" at bounding box center [611, 331] width 1223 height 662
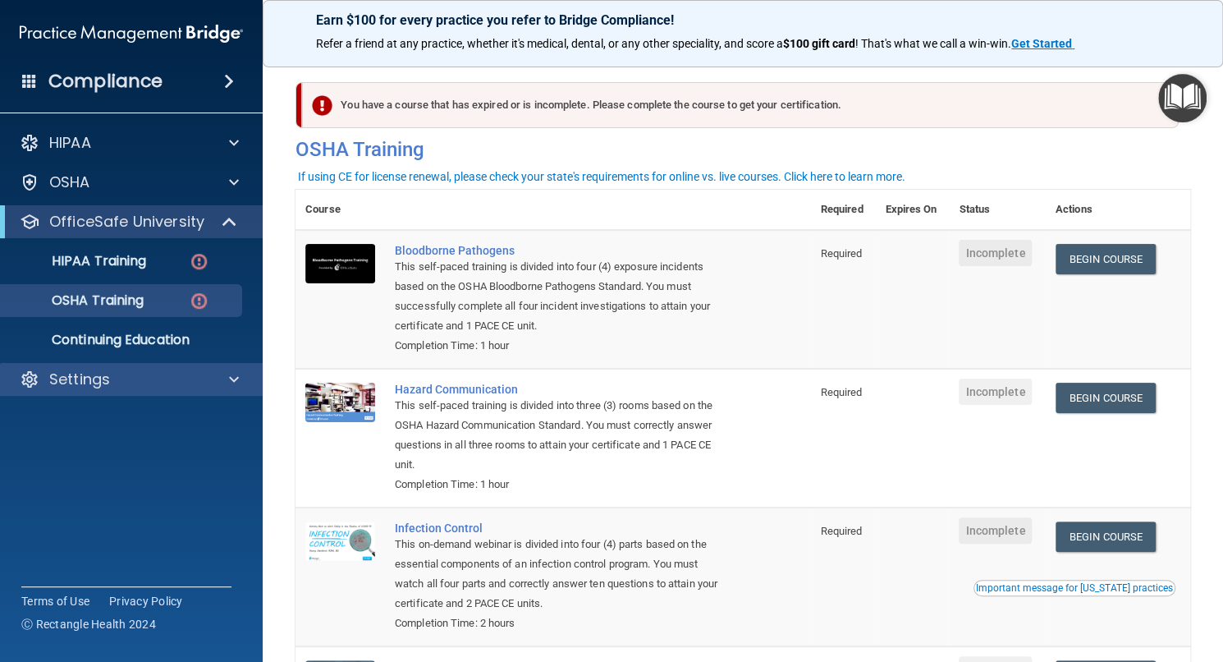
click at [225, 393] on div "Settings" at bounding box center [132, 379] width 264 height 33
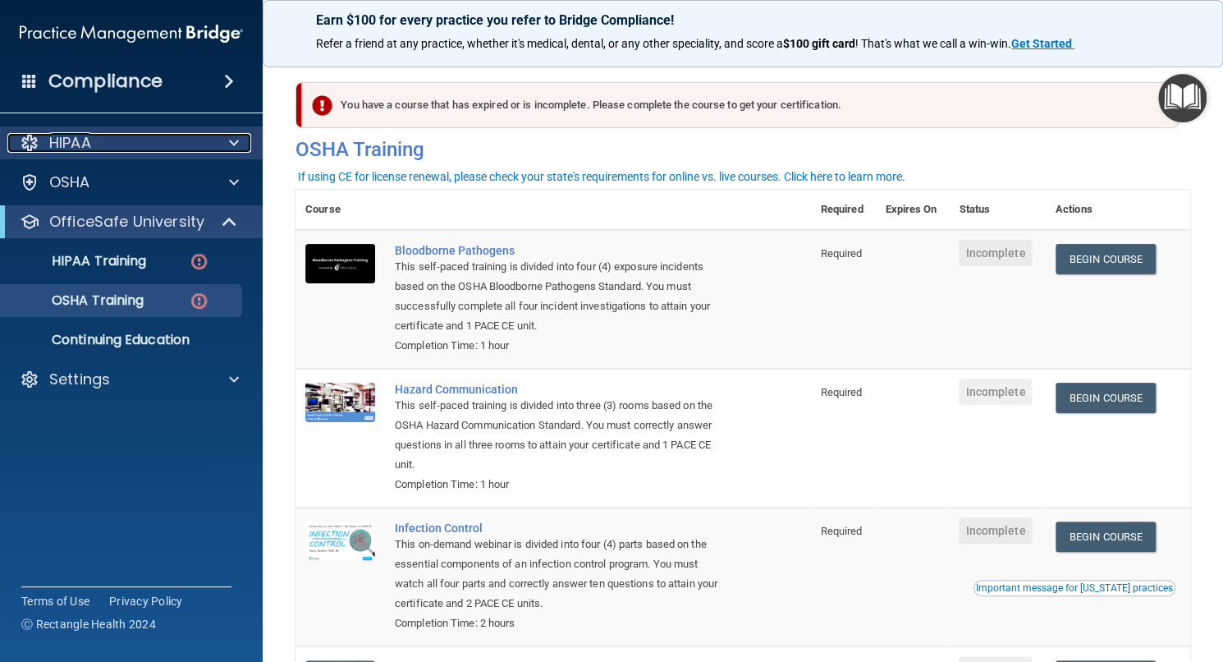
click at [198, 148] on div "HIPAA" at bounding box center [109, 143] width 204 height 20
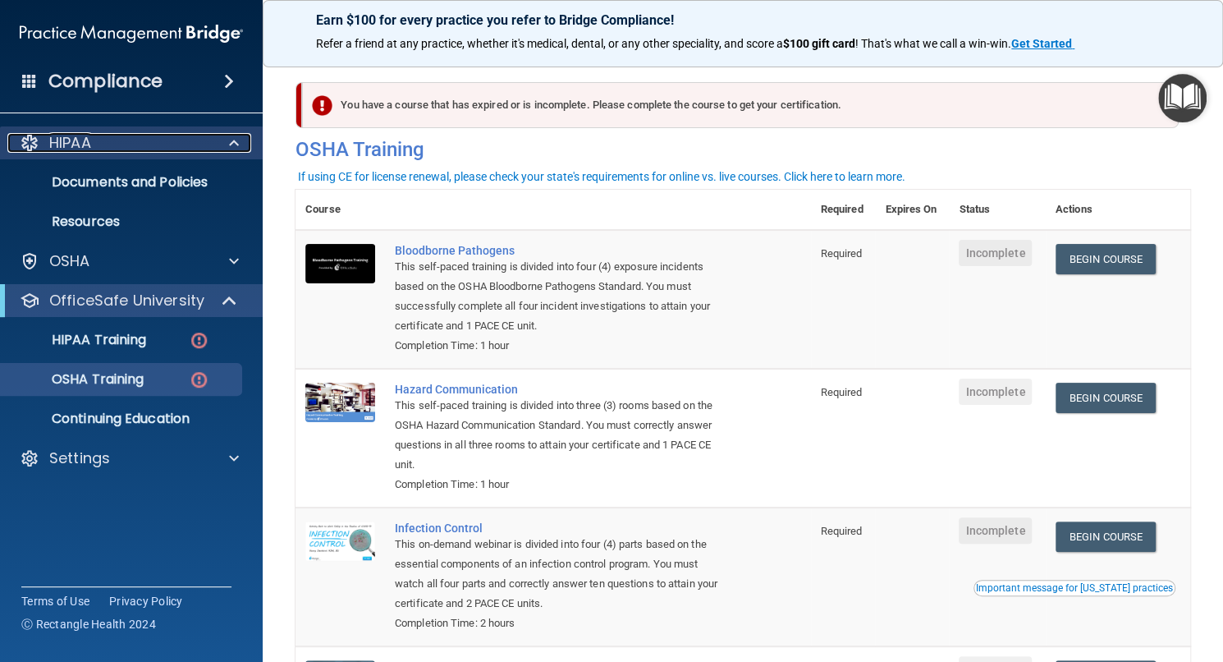
click at [198, 148] on div "HIPAA" at bounding box center [109, 143] width 204 height 20
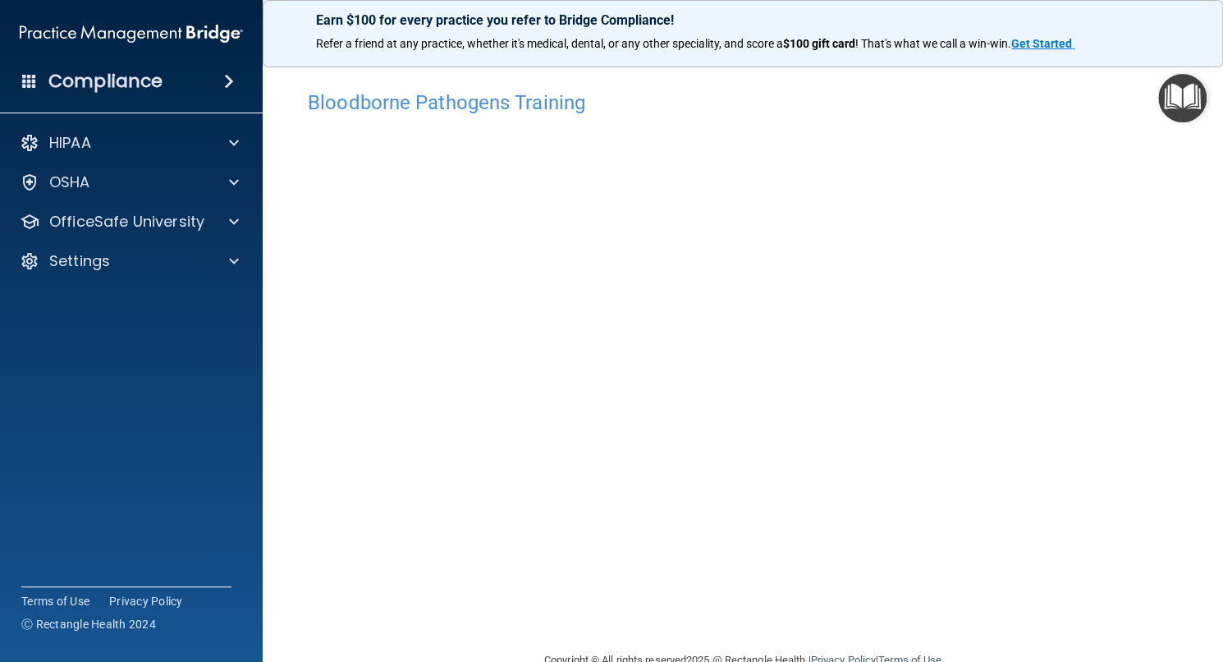
scroll to position [3, 0]
